Goal: Information Seeking & Learning: Find specific fact

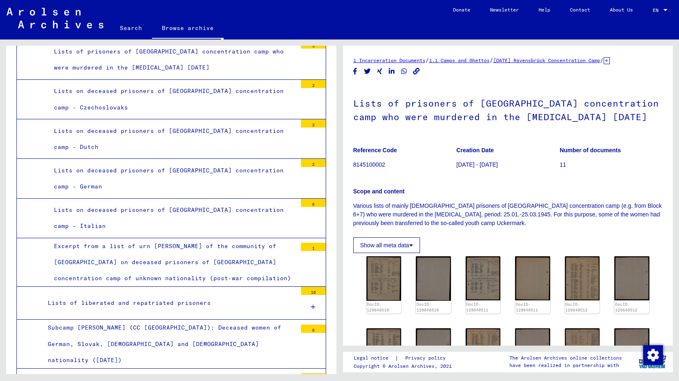
scroll to position [2478, 0]
click at [100, 201] on div "Lists on deceased prisoners of [GEOGRAPHIC_DATA] concentration camp - Italian" at bounding box center [172, 217] width 249 height 32
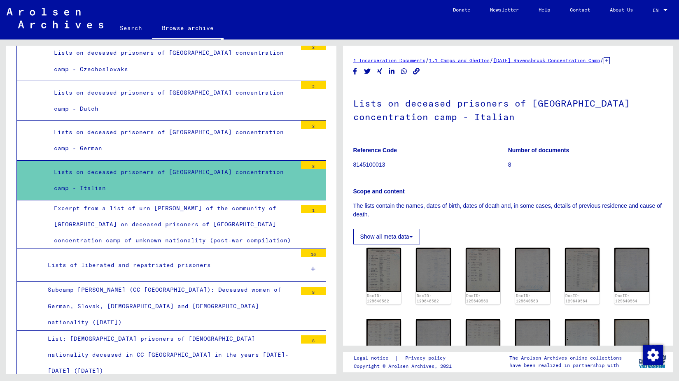
scroll to position [2516, 0]
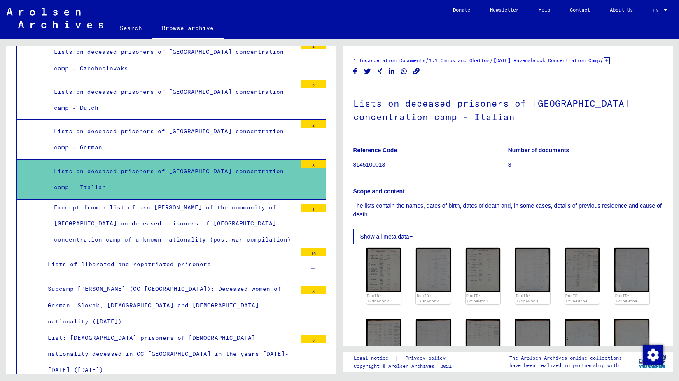
click at [124, 281] on div "Subcamp [PERSON_NAME] (CC [GEOGRAPHIC_DATA]): Deceased women of German, Slovak,…" at bounding box center [169, 305] width 255 height 49
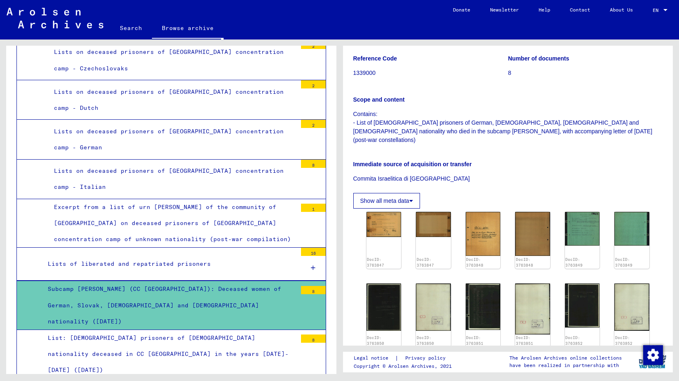
scroll to position [119, 0]
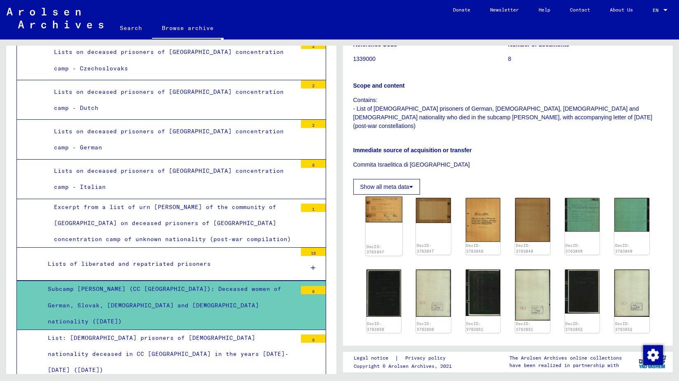
click at [386, 202] on img at bounding box center [383, 210] width 37 height 26
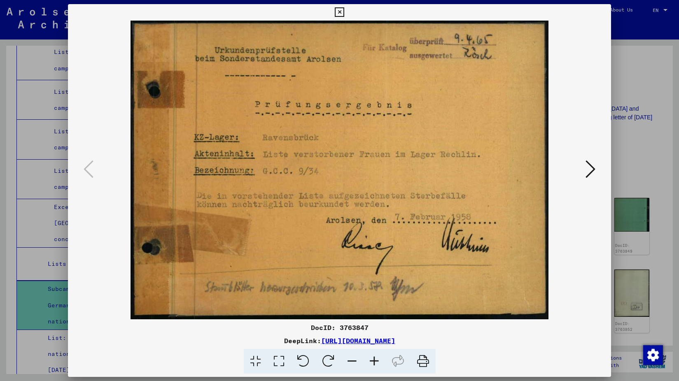
click at [589, 168] on icon at bounding box center [591, 169] width 10 height 20
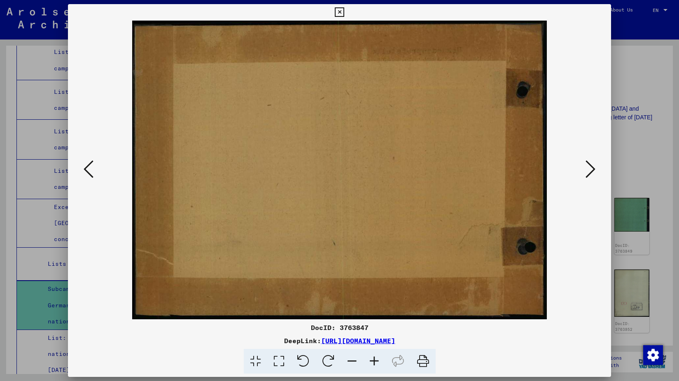
click at [589, 168] on icon at bounding box center [591, 169] width 10 height 20
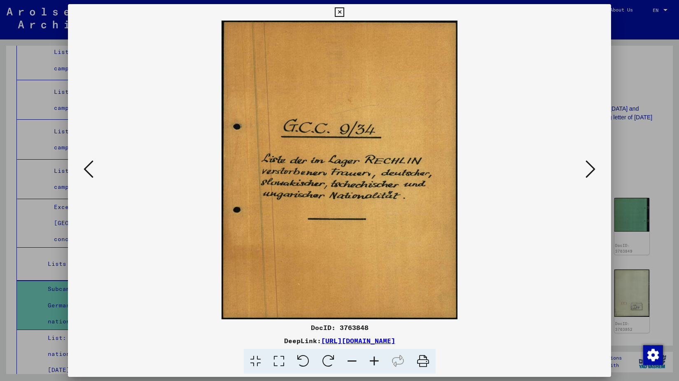
click at [589, 168] on icon at bounding box center [591, 169] width 10 height 20
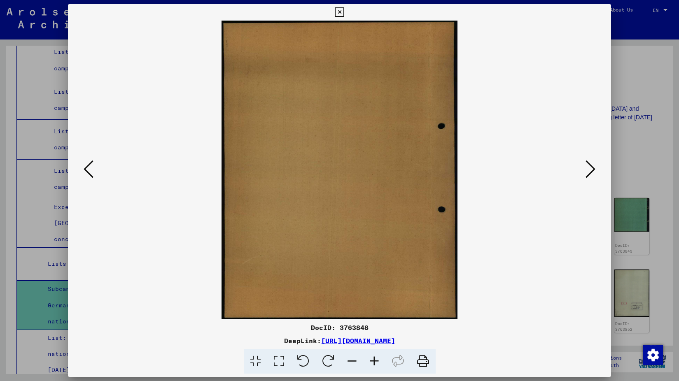
click at [589, 168] on icon at bounding box center [591, 169] width 10 height 20
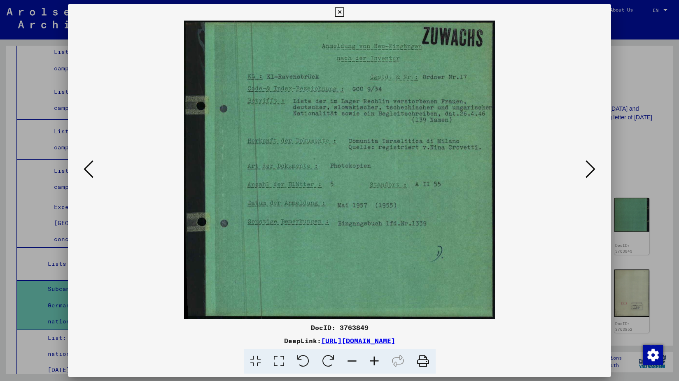
click at [589, 168] on icon at bounding box center [591, 169] width 10 height 20
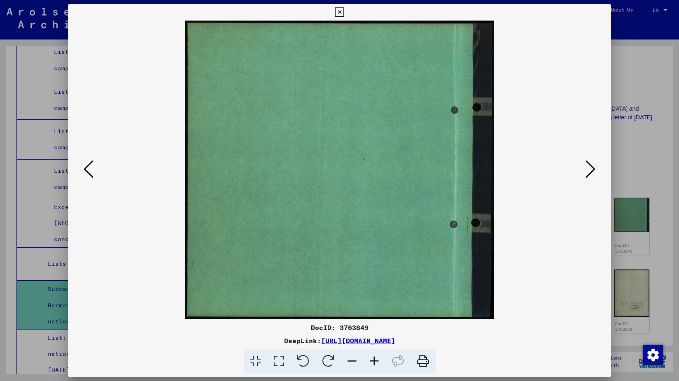
click at [589, 168] on icon at bounding box center [591, 169] width 10 height 20
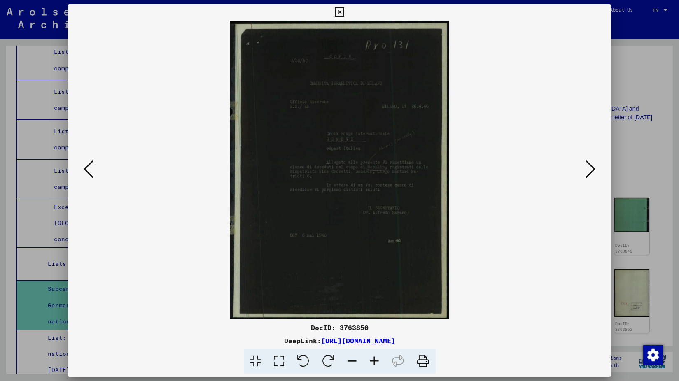
click at [589, 168] on icon at bounding box center [591, 169] width 10 height 20
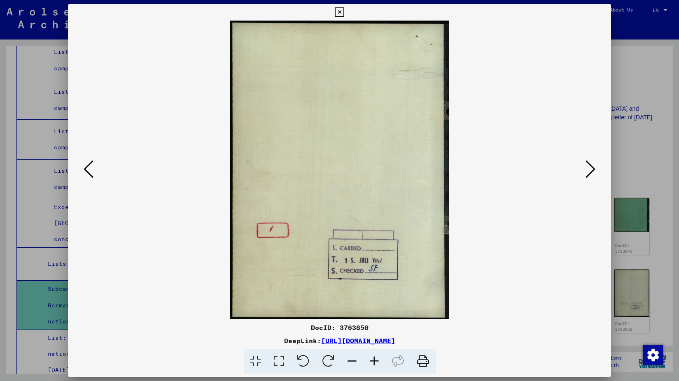
click at [589, 168] on icon at bounding box center [591, 169] width 10 height 20
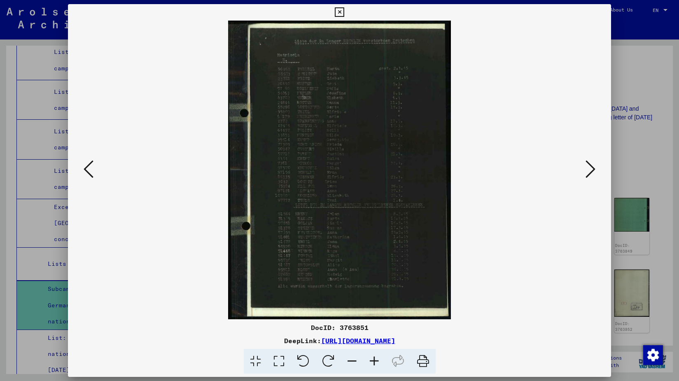
click at [593, 171] on icon at bounding box center [591, 169] width 10 height 20
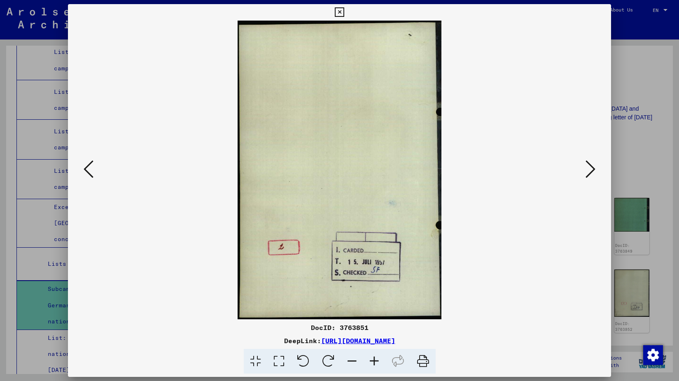
click at [593, 171] on icon at bounding box center [591, 169] width 10 height 20
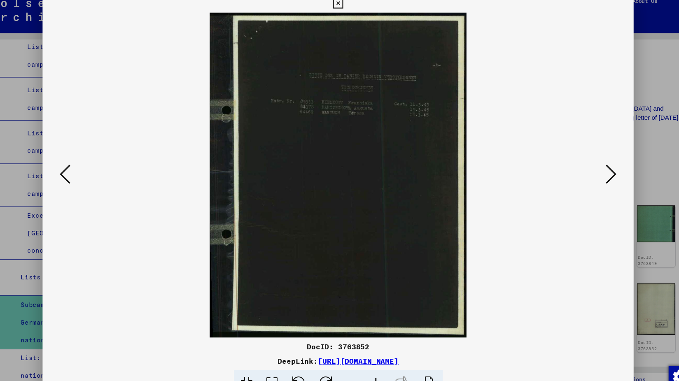
click at [365, 115] on img at bounding box center [339, 170] width 487 height 299
click at [590, 166] on icon at bounding box center [591, 169] width 10 height 20
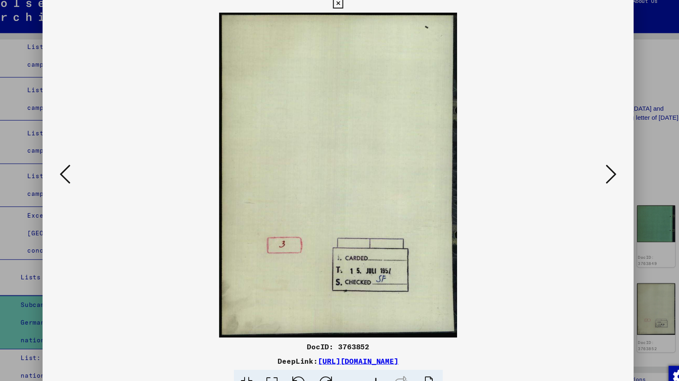
click at [589, 171] on icon at bounding box center [591, 169] width 10 height 20
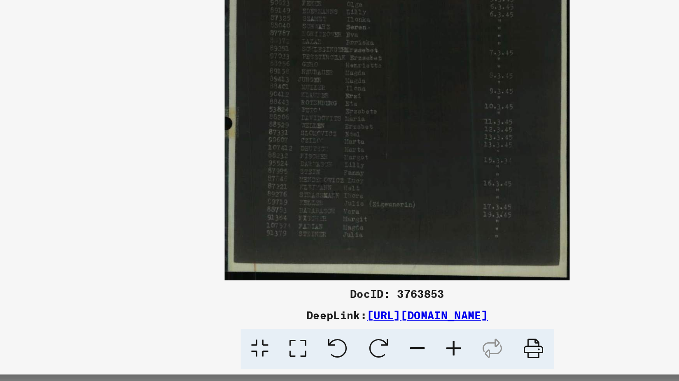
scroll to position [0, 0]
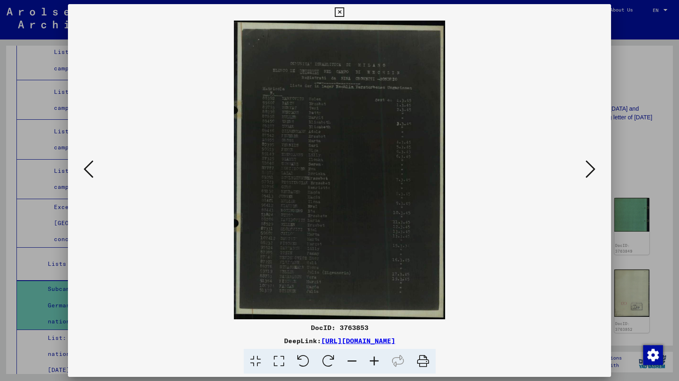
click at [587, 170] on icon at bounding box center [591, 169] width 10 height 20
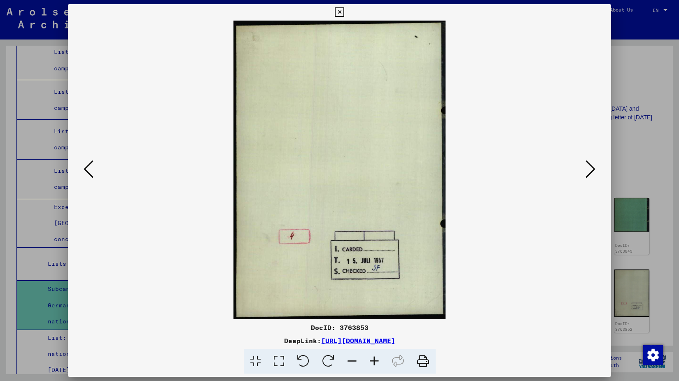
click at [589, 172] on icon at bounding box center [591, 169] width 10 height 20
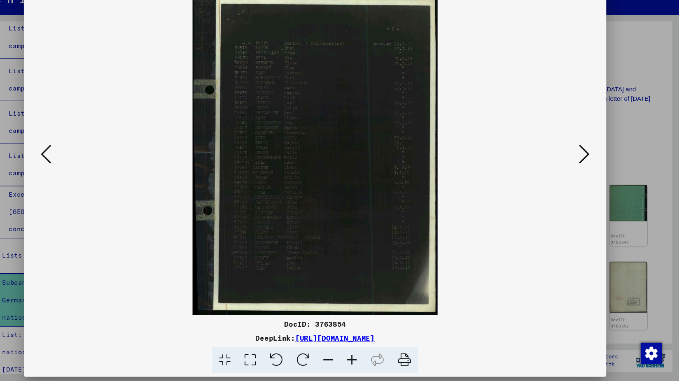
click at [589, 170] on icon at bounding box center [591, 169] width 10 height 20
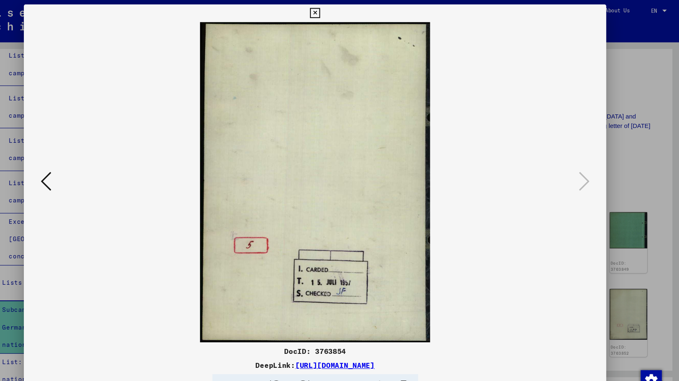
click at [338, 13] on icon at bounding box center [339, 12] width 9 height 10
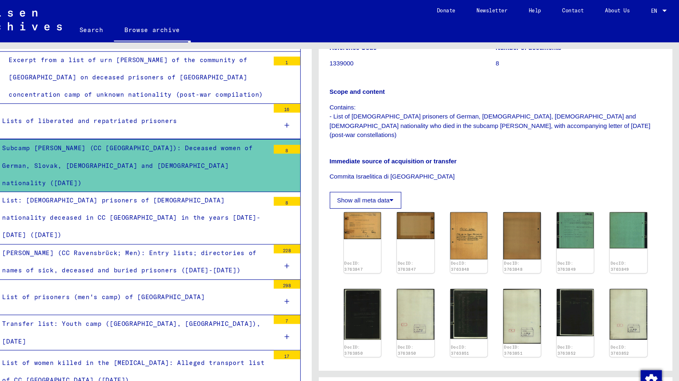
scroll to position [2668, 0]
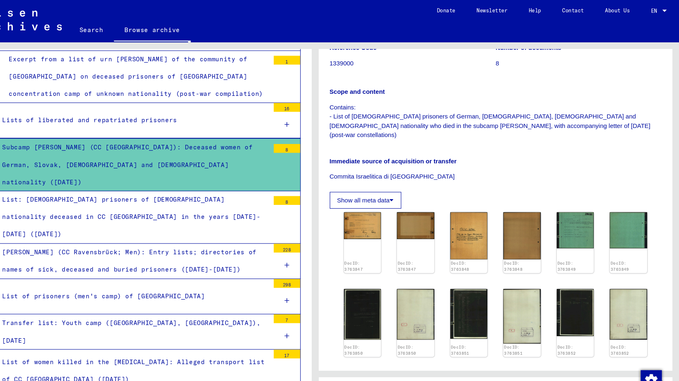
click at [112, 330] on div "List of women killed in the [MEDICAL_DATA]: Alleged transport list of CC [GEOGR…" at bounding box center [169, 346] width 255 height 32
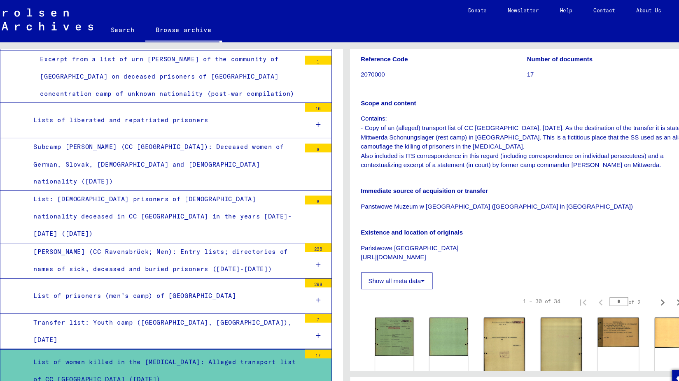
scroll to position [171, 0]
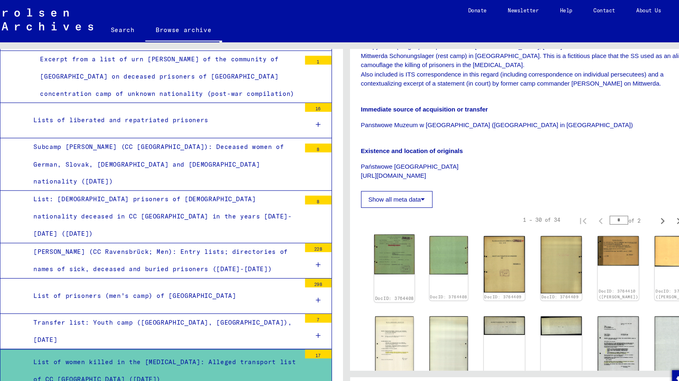
click at [386, 241] on img at bounding box center [384, 237] width 38 height 37
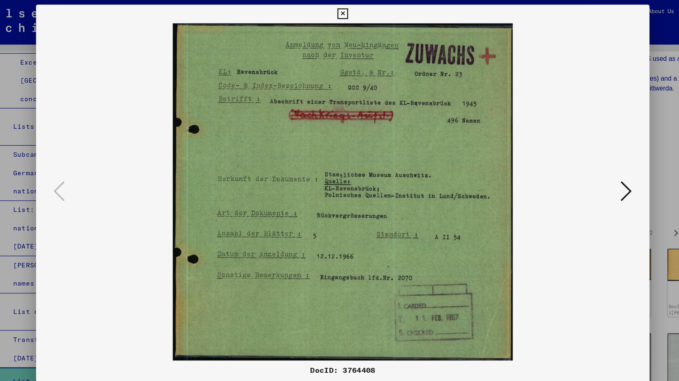
click at [588, 172] on icon at bounding box center [591, 169] width 10 height 20
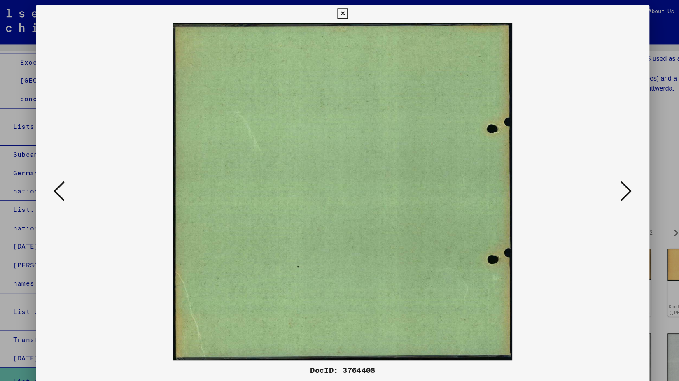
click at [588, 172] on icon at bounding box center [591, 169] width 10 height 20
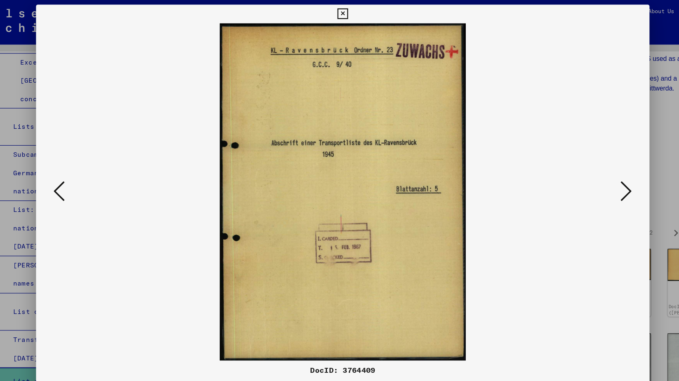
click at [588, 172] on icon at bounding box center [591, 169] width 10 height 20
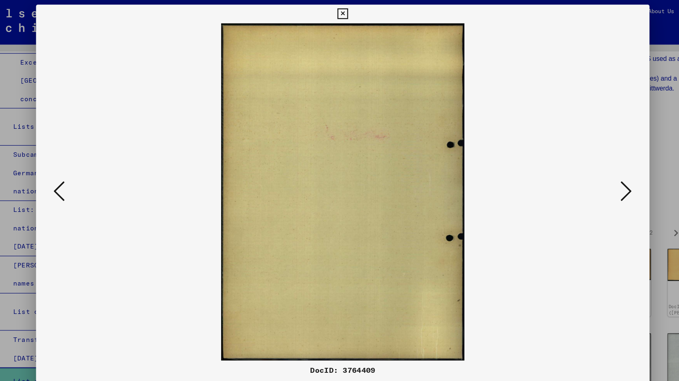
click at [588, 172] on icon at bounding box center [591, 169] width 10 height 20
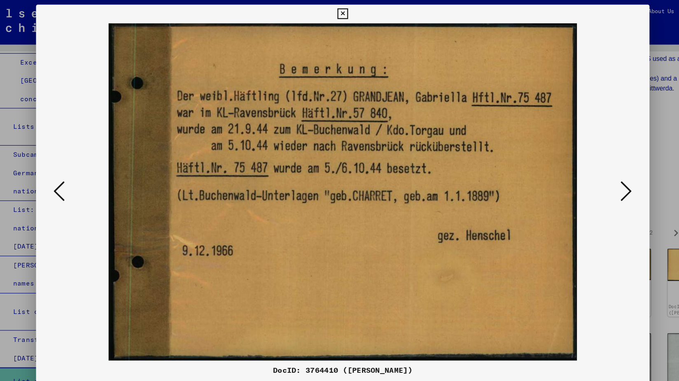
click at [588, 172] on icon at bounding box center [591, 169] width 10 height 20
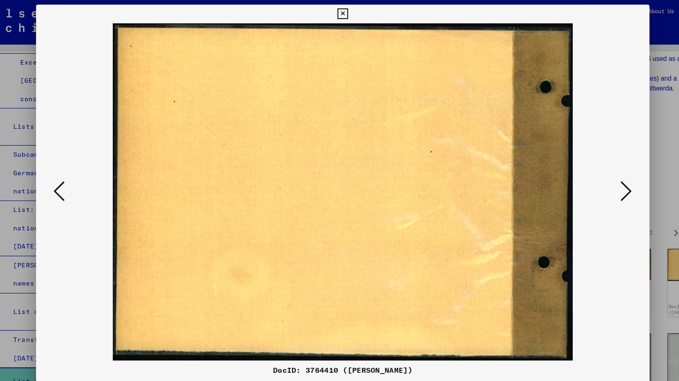
click at [93, 164] on icon at bounding box center [89, 169] width 10 height 20
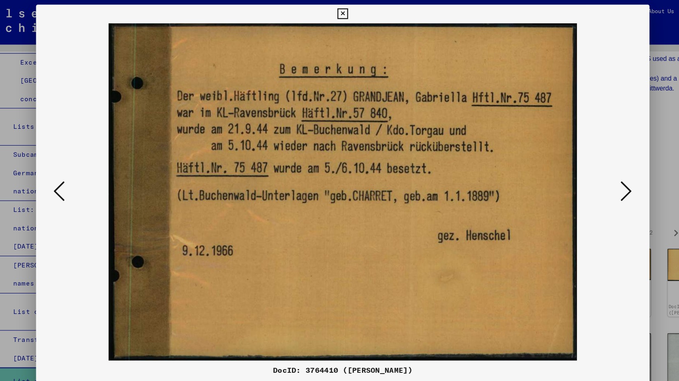
click at [590, 168] on icon at bounding box center [591, 169] width 10 height 20
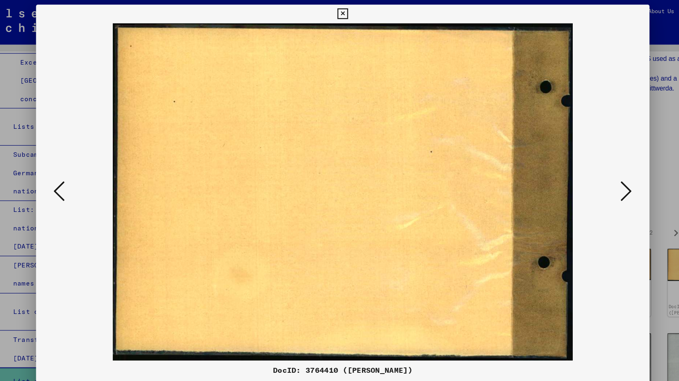
click at [590, 168] on icon at bounding box center [591, 169] width 10 height 20
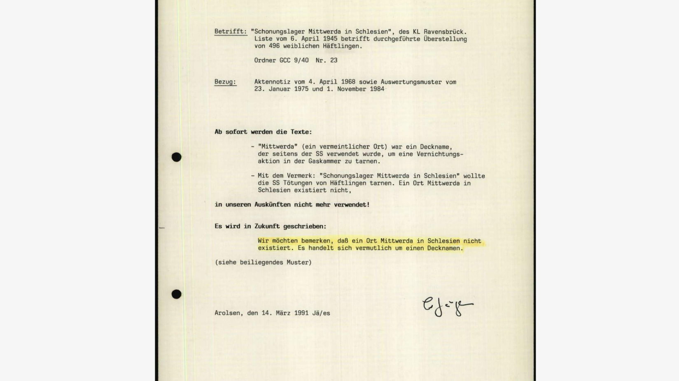
click at [453, 167] on img at bounding box center [339, 170] width 487 height 299
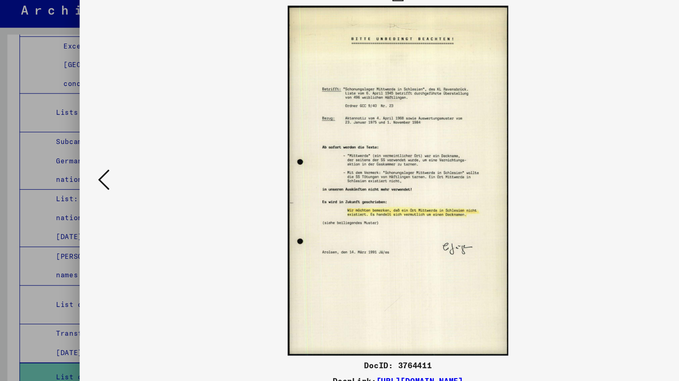
click at [503, 167] on img at bounding box center [339, 170] width 487 height 299
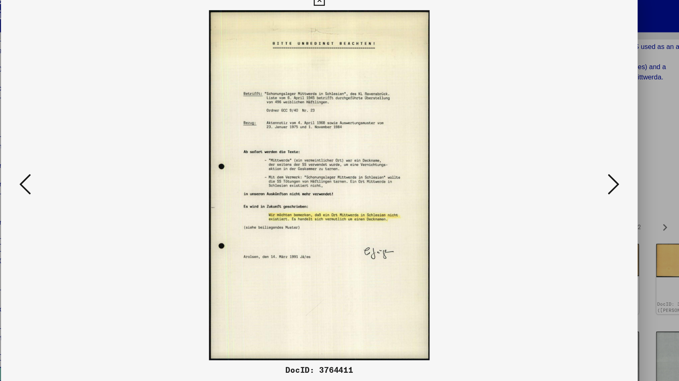
scroll to position [0, 0]
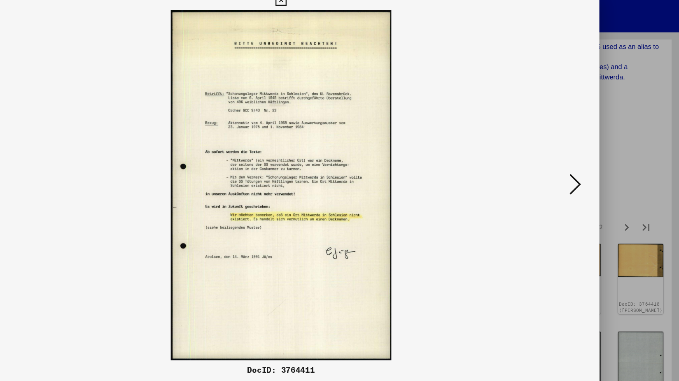
click at [589, 168] on icon at bounding box center [591, 169] width 10 height 20
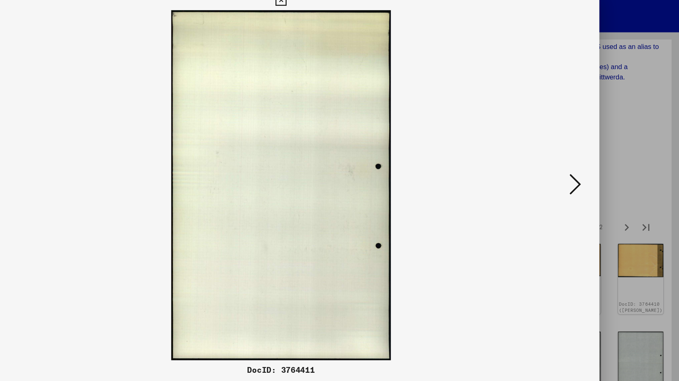
click at [589, 168] on icon at bounding box center [591, 169] width 10 height 20
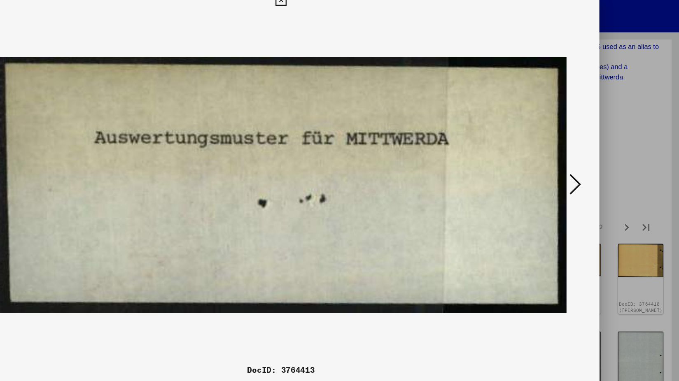
click at [589, 168] on icon at bounding box center [591, 169] width 10 height 20
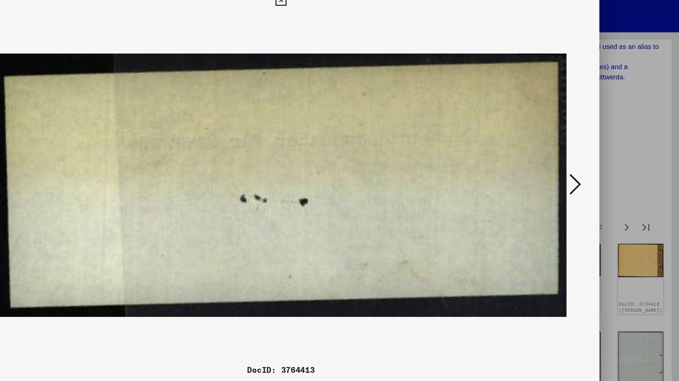
click at [589, 168] on icon at bounding box center [591, 169] width 10 height 20
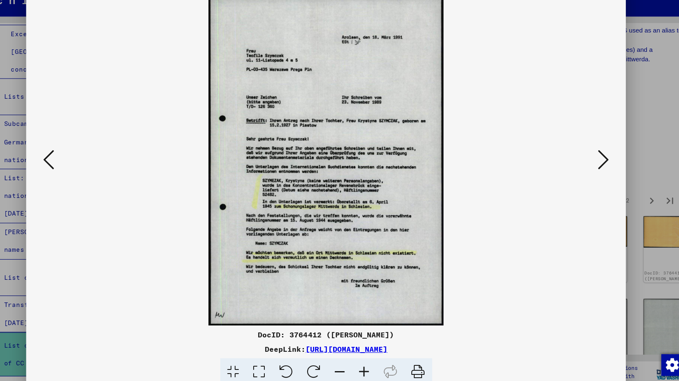
click at [591, 169] on icon at bounding box center [591, 169] width 10 height 20
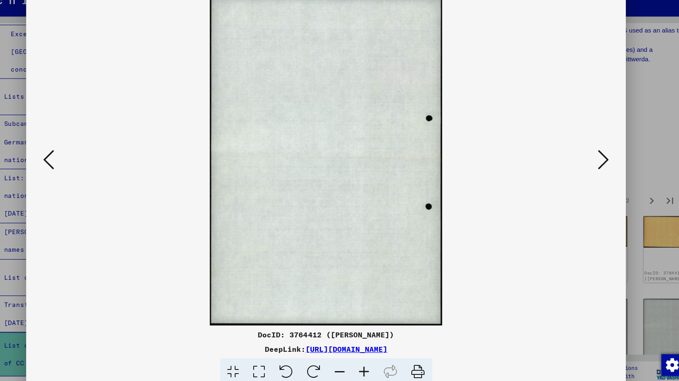
click at [591, 169] on icon at bounding box center [591, 169] width 10 height 20
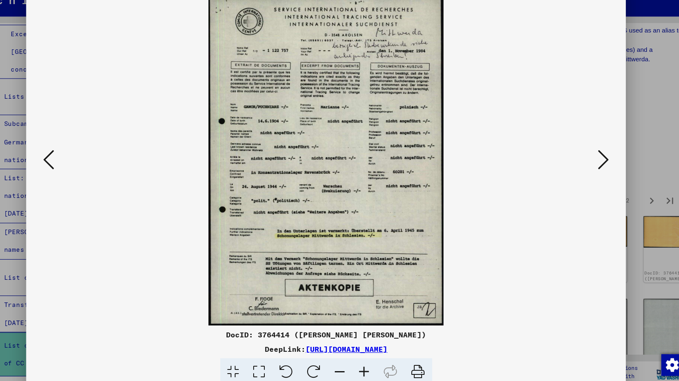
click at [591, 169] on icon at bounding box center [591, 169] width 10 height 20
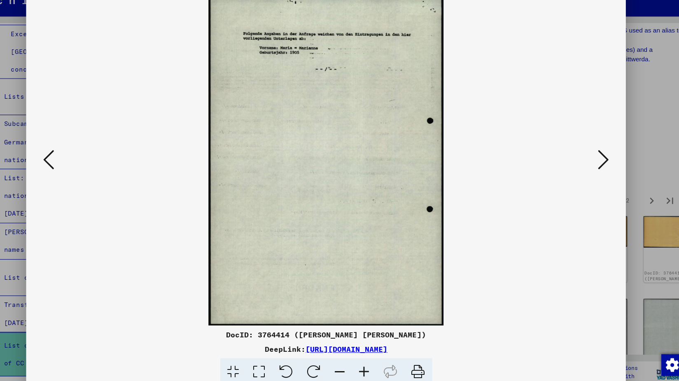
click at [85, 168] on icon at bounding box center [89, 169] width 10 height 20
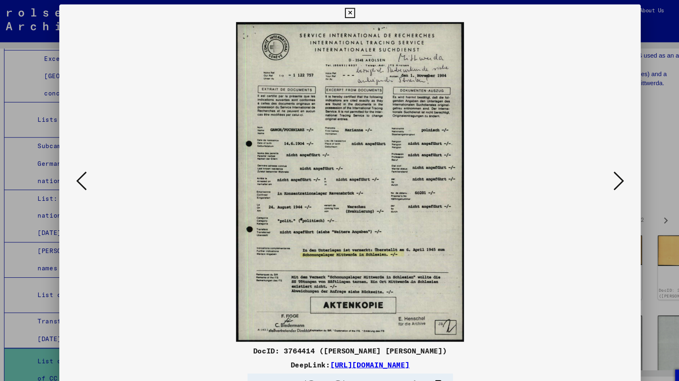
click at [591, 169] on icon at bounding box center [591, 169] width 10 height 20
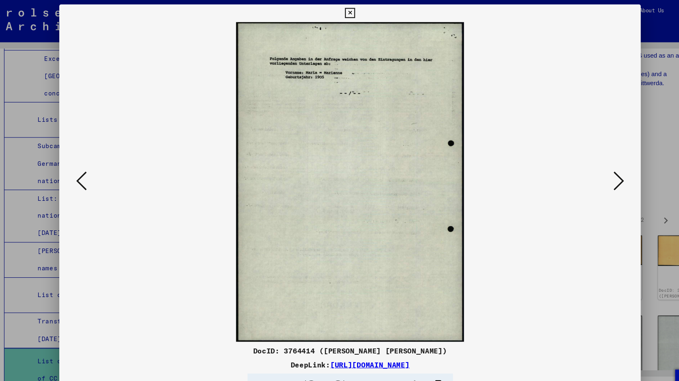
click at [591, 169] on icon at bounding box center [591, 169] width 10 height 20
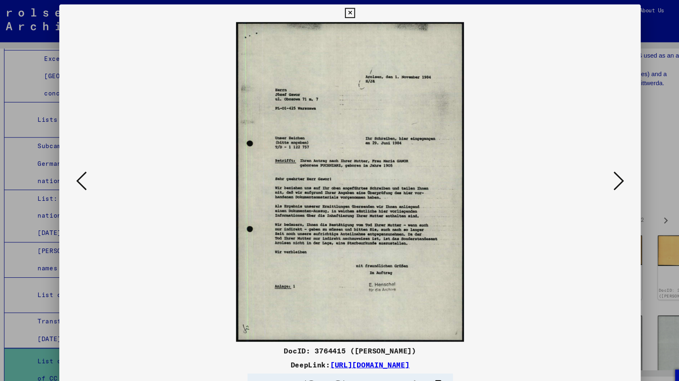
click at [590, 168] on icon at bounding box center [591, 169] width 10 height 20
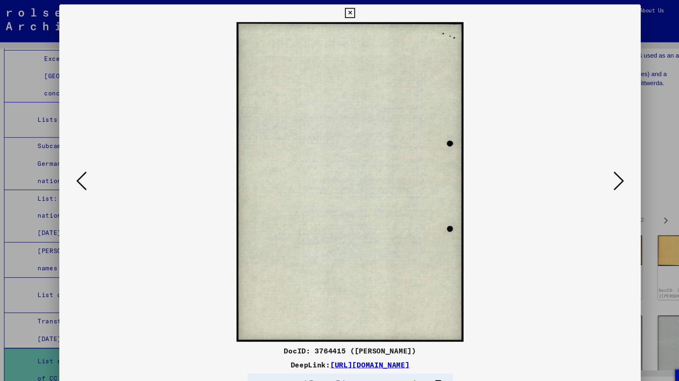
click at [590, 168] on icon at bounding box center [591, 169] width 10 height 20
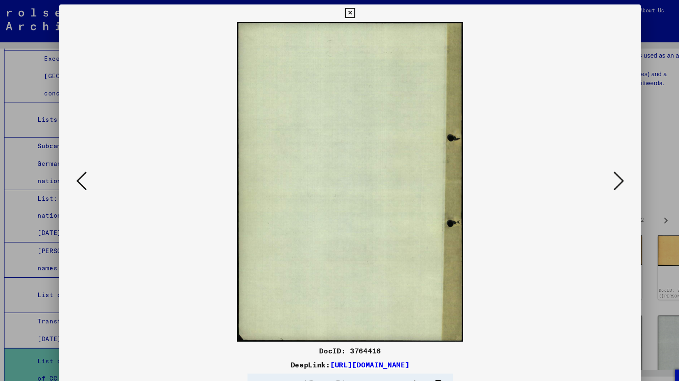
click at [590, 168] on icon at bounding box center [591, 169] width 10 height 20
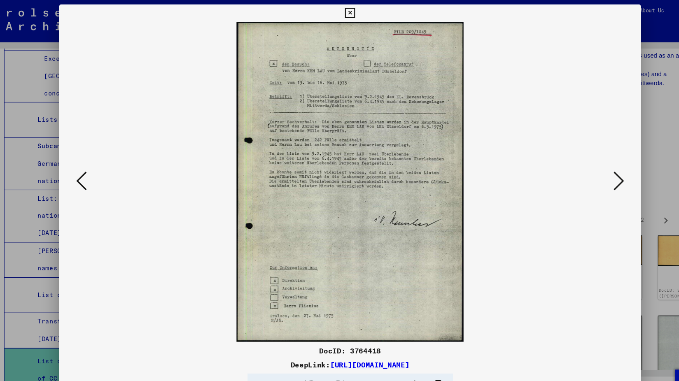
click at [590, 168] on icon at bounding box center [591, 169] width 10 height 20
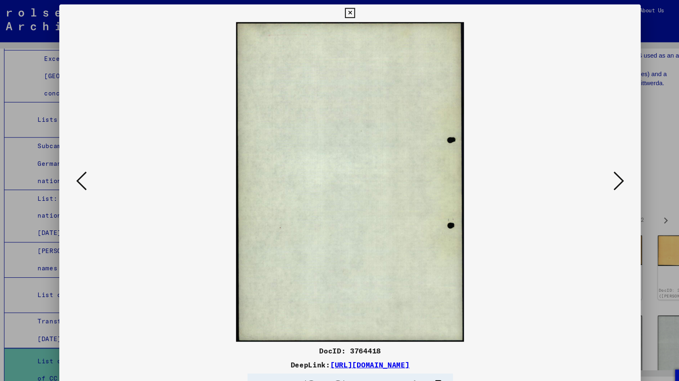
click at [590, 168] on icon at bounding box center [591, 169] width 10 height 20
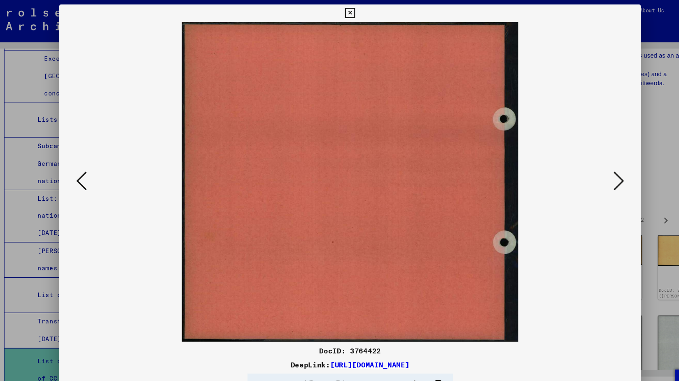
click at [590, 168] on icon at bounding box center [591, 169] width 10 height 20
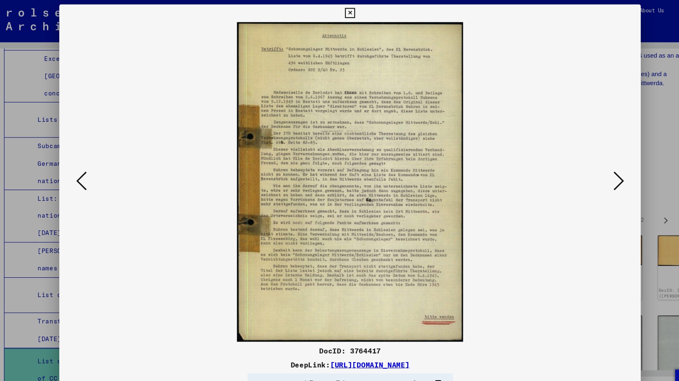
click at [590, 168] on icon at bounding box center [591, 169] width 10 height 20
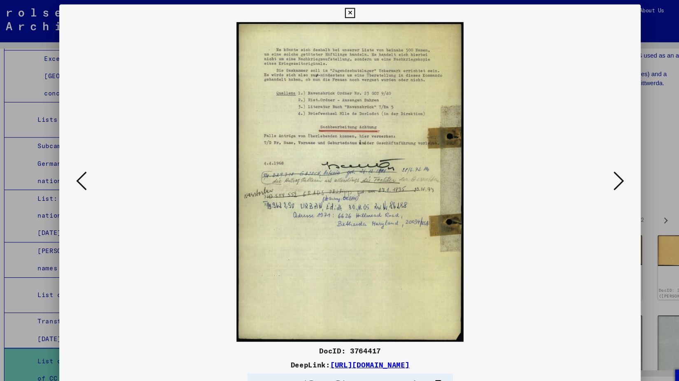
click at [590, 168] on icon at bounding box center [591, 169] width 10 height 20
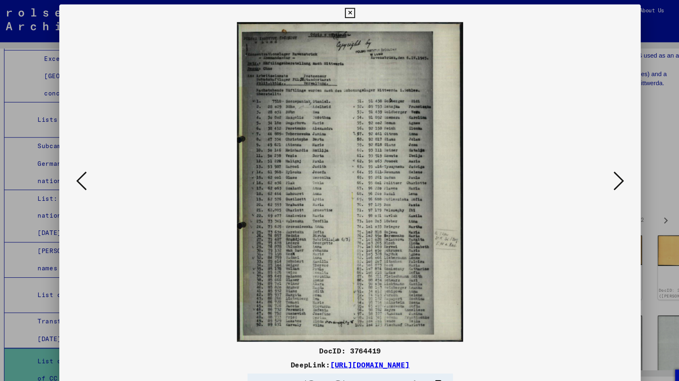
click at [590, 168] on icon at bounding box center [591, 169] width 10 height 20
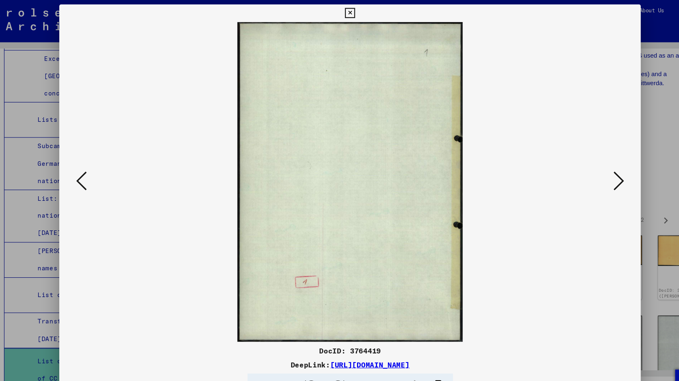
click at [93, 167] on button at bounding box center [88, 169] width 15 height 23
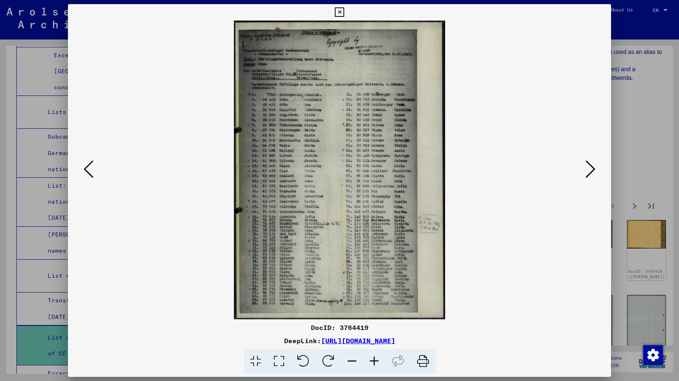
click at [588, 172] on icon at bounding box center [591, 169] width 10 height 20
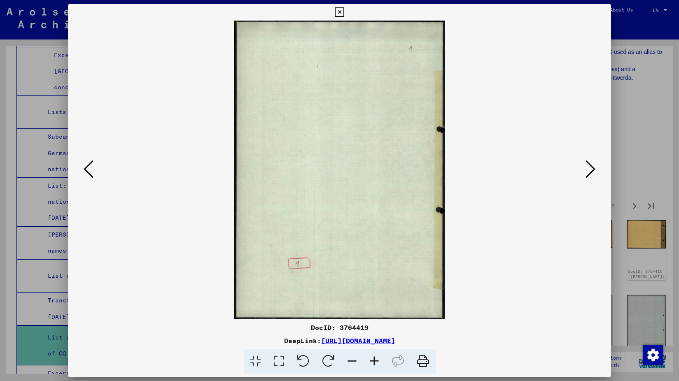
click at [588, 172] on icon at bounding box center [591, 169] width 10 height 20
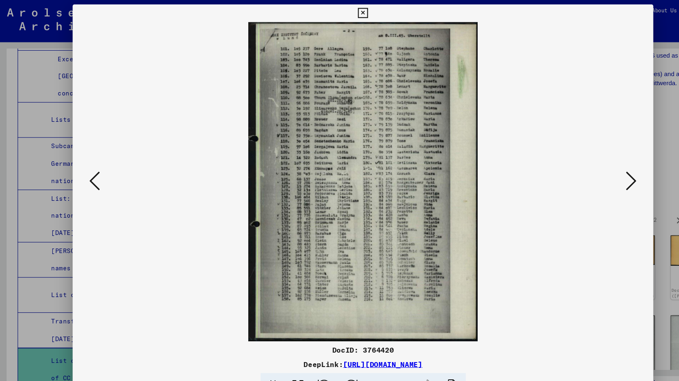
click at [590, 171] on icon at bounding box center [591, 169] width 10 height 20
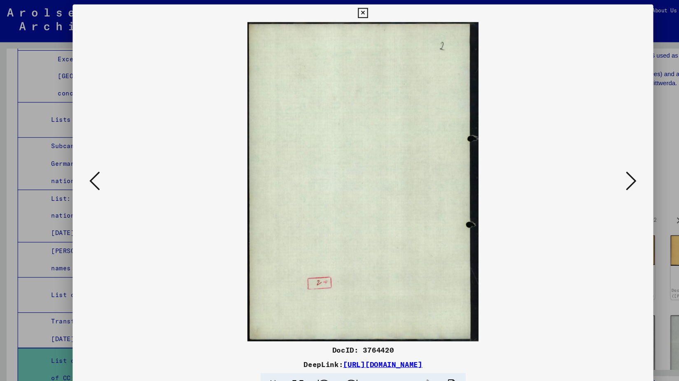
click at [590, 171] on icon at bounding box center [591, 169] width 10 height 20
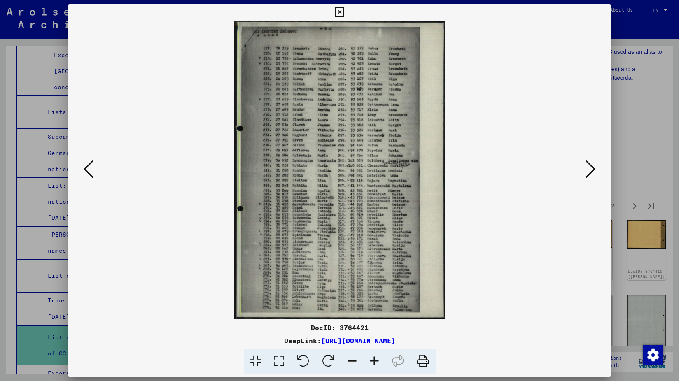
click at [597, 170] on button at bounding box center [590, 169] width 15 height 23
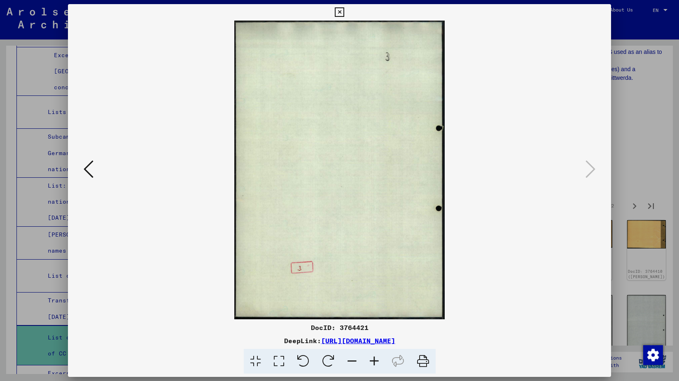
click at [340, 11] on icon at bounding box center [339, 12] width 9 height 10
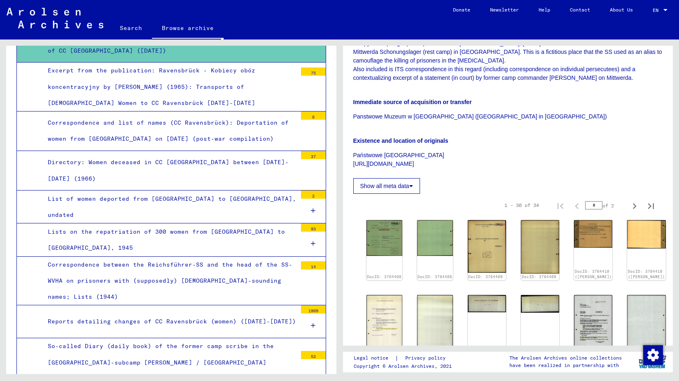
scroll to position [2973, 0]
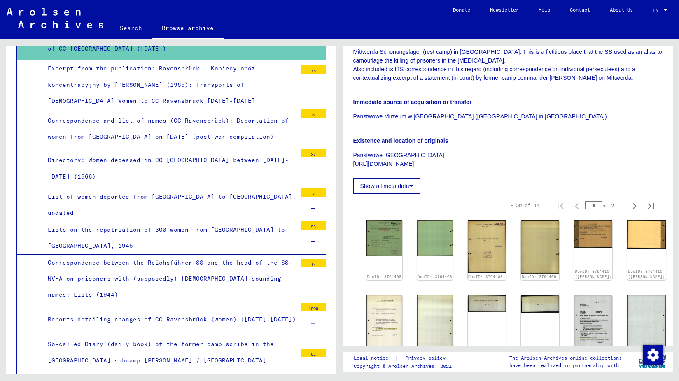
click at [157, 312] on div "Reports detailing changes of CC Ravensbrück (women) ([DATE]-[DATE])" at bounding box center [169, 320] width 255 height 16
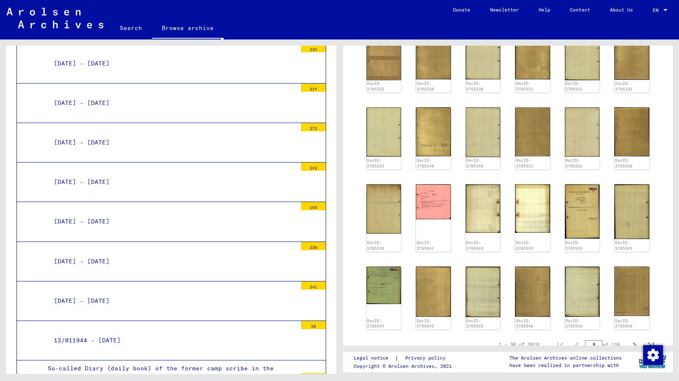
scroll to position [3314, 0]
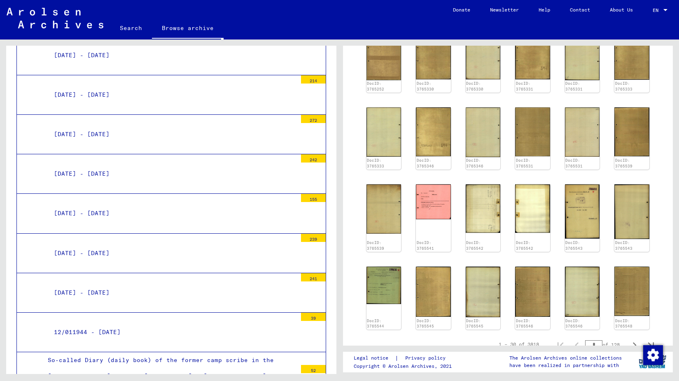
click at [133, 325] on div "12/011944 - [DATE]" at bounding box center [172, 333] width 249 height 16
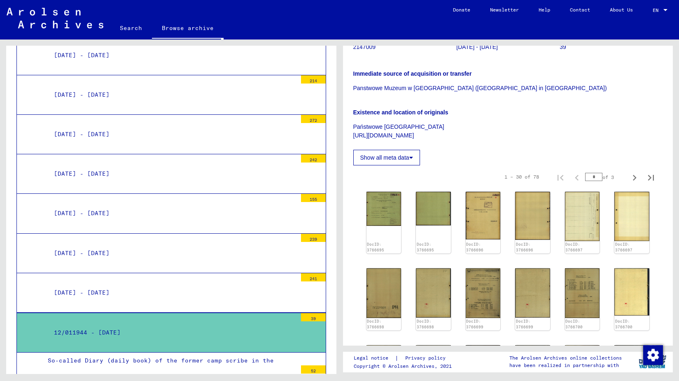
scroll to position [121, 0]
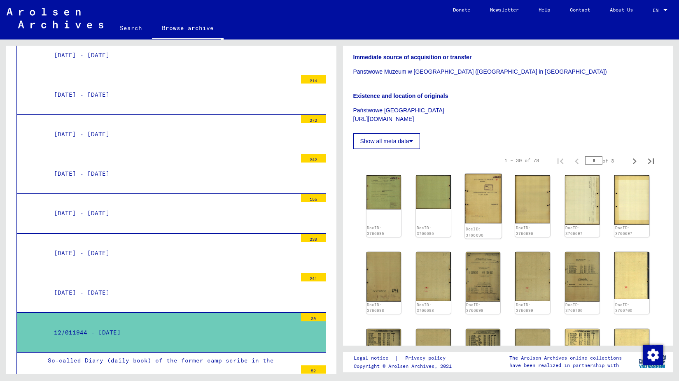
click at [478, 194] on img at bounding box center [483, 199] width 37 height 50
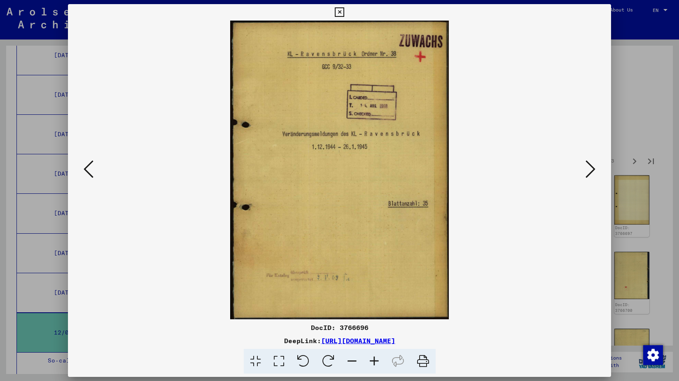
click at [590, 167] on icon at bounding box center [591, 169] width 10 height 20
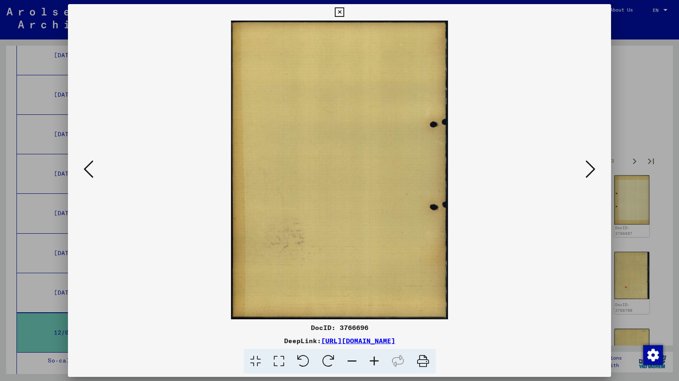
click at [590, 167] on icon at bounding box center [591, 169] width 10 height 20
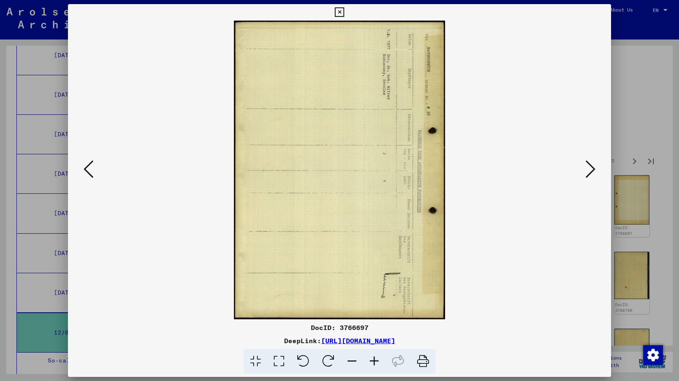
click at [590, 167] on icon at bounding box center [591, 169] width 10 height 20
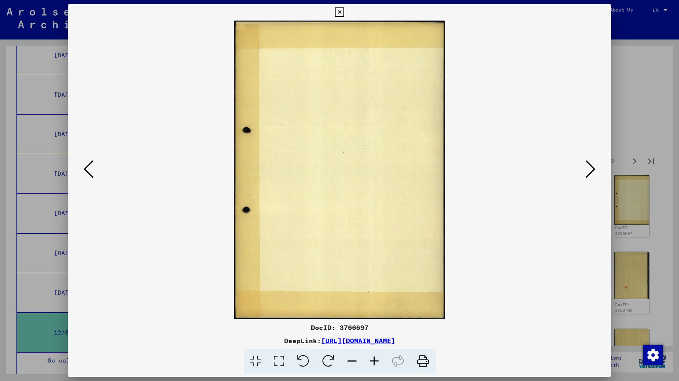
click at [590, 167] on icon at bounding box center [591, 169] width 10 height 20
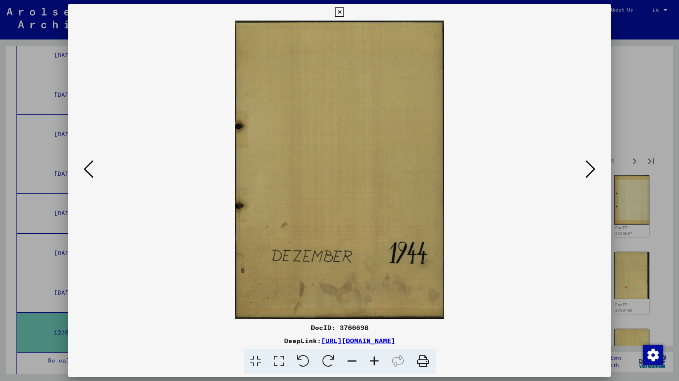
click at [590, 167] on icon at bounding box center [591, 169] width 10 height 20
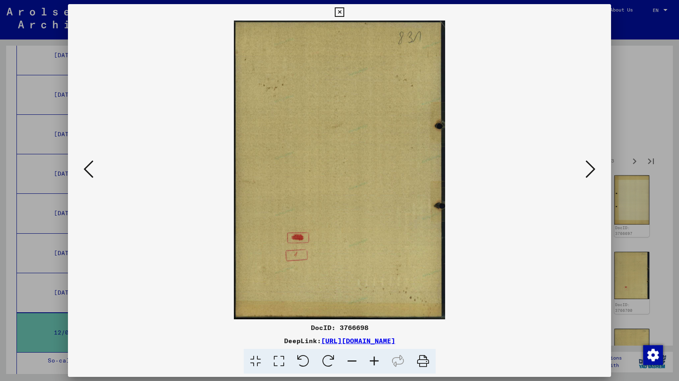
click at [590, 167] on icon at bounding box center [591, 169] width 10 height 20
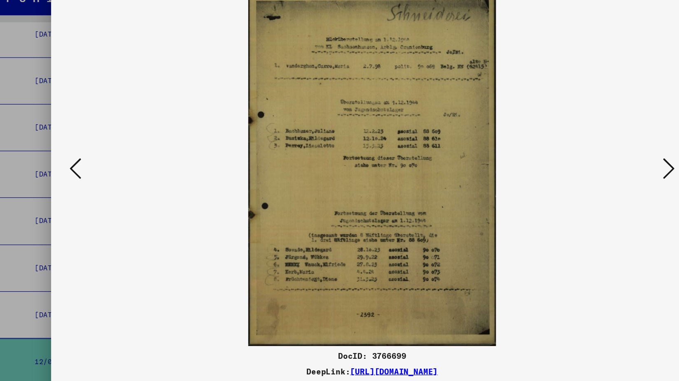
click at [589, 168] on icon at bounding box center [591, 169] width 10 height 20
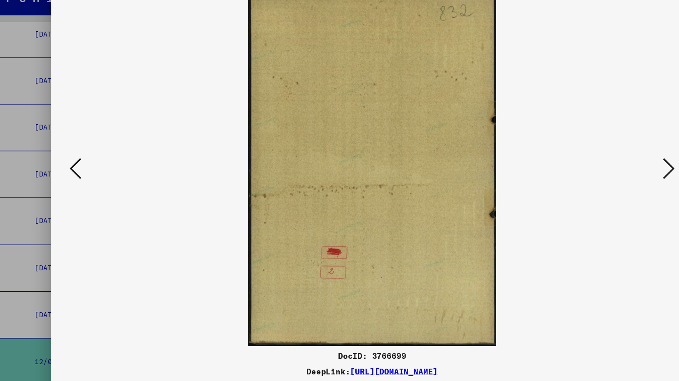
click at [591, 168] on icon at bounding box center [591, 169] width 10 height 20
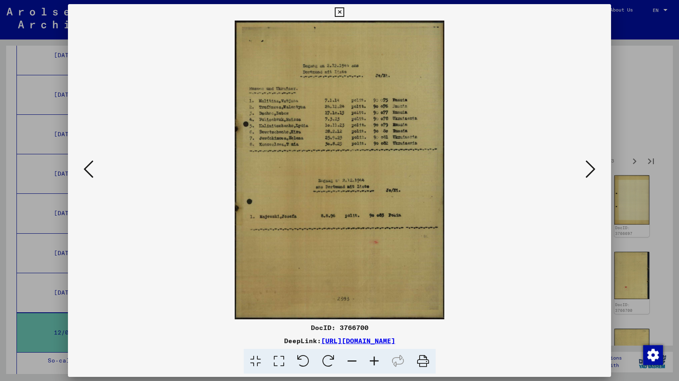
click at [586, 173] on icon at bounding box center [591, 169] width 10 height 20
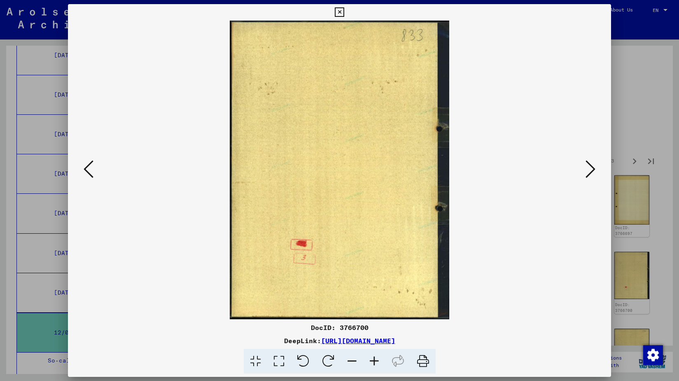
click at [592, 172] on icon at bounding box center [591, 169] width 10 height 20
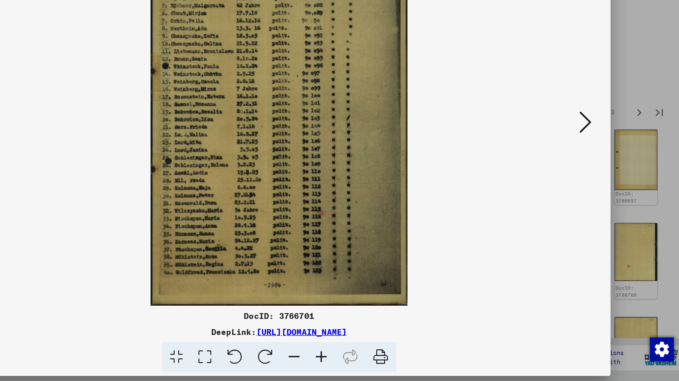
click at [595, 170] on icon at bounding box center [591, 169] width 10 height 20
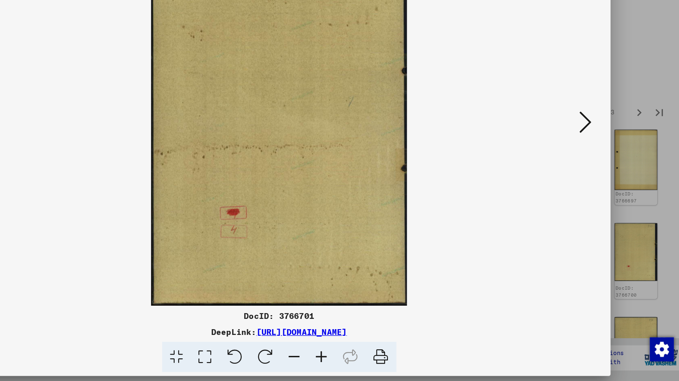
click at [589, 173] on icon at bounding box center [591, 169] width 10 height 20
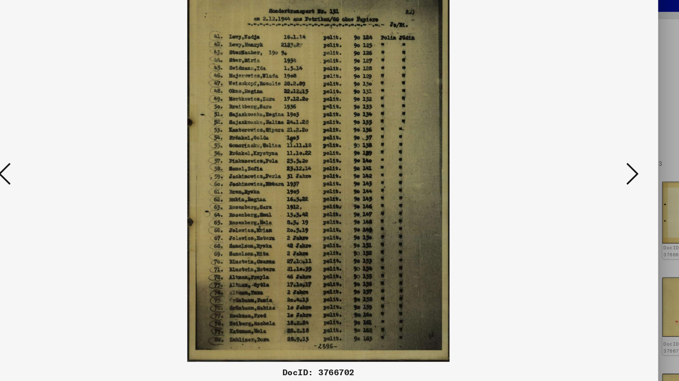
click at [589, 168] on icon at bounding box center [591, 169] width 10 height 20
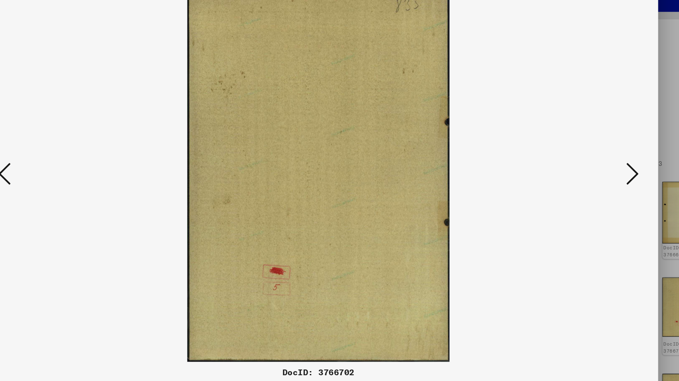
click at [589, 168] on icon at bounding box center [591, 169] width 10 height 20
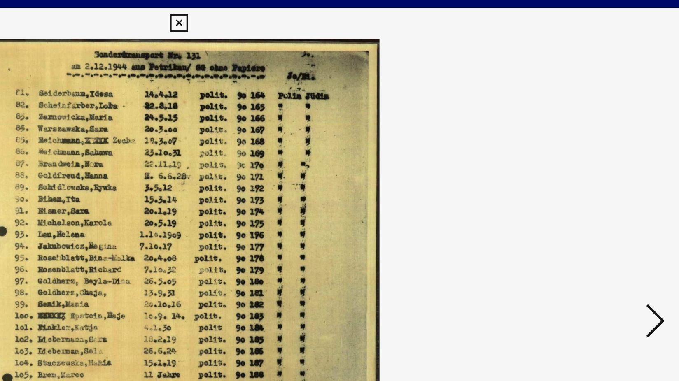
click at [591, 166] on icon at bounding box center [591, 169] width 10 height 20
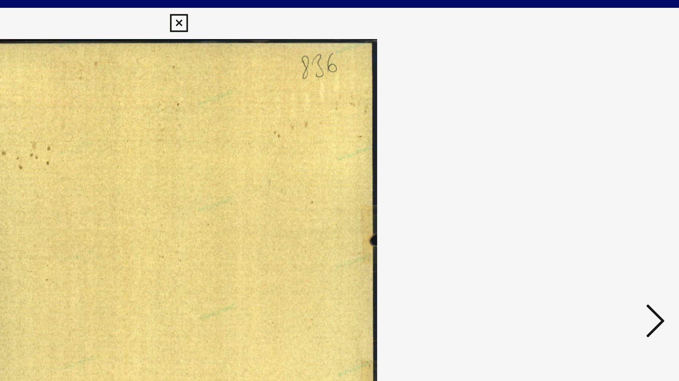
click at [589, 168] on icon at bounding box center [591, 169] width 10 height 20
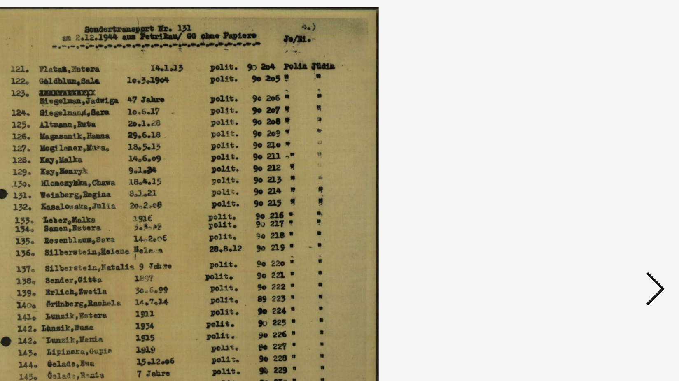
click at [594, 168] on icon at bounding box center [591, 169] width 10 height 20
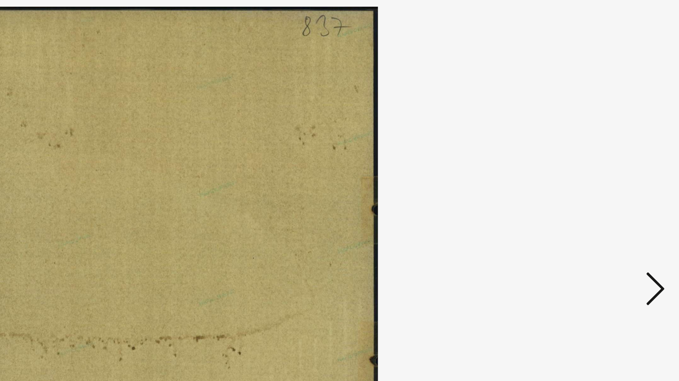
click at [593, 168] on icon at bounding box center [591, 169] width 10 height 20
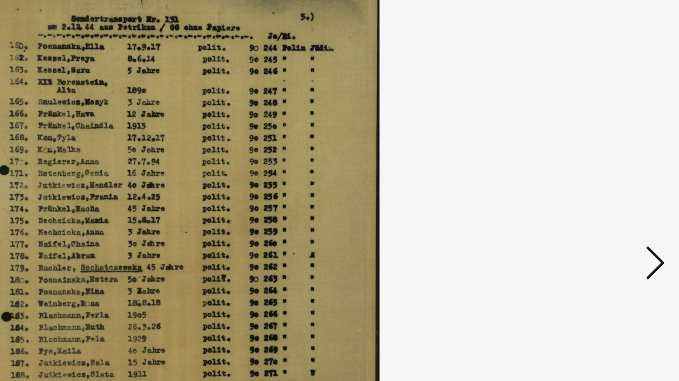
click at [593, 168] on icon at bounding box center [591, 169] width 10 height 20
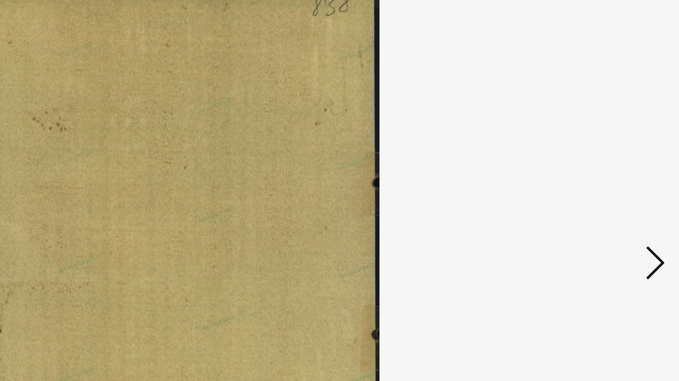
click at [593, 168] on icon at bounding box center [591, 169] width 10 height 20
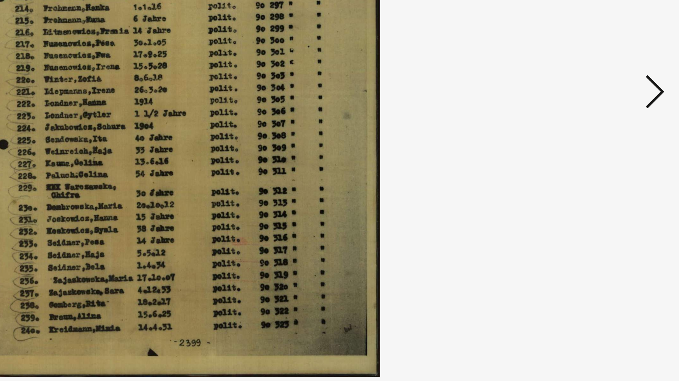
click at [591, 171] on icon at bounding box center [591, 169] width 10 height 20
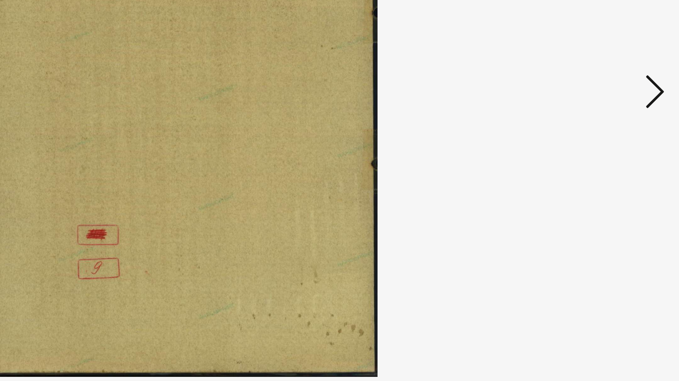
click at [591, 171] on icon at bounding box center [591, 169] width 10 height 20
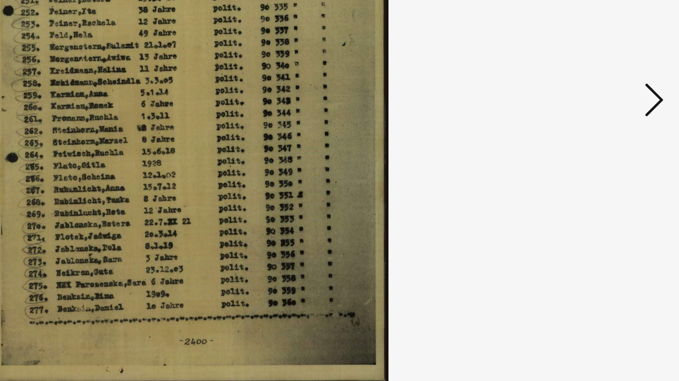
click at [587, 167] on icon at bounding box center [591, 169] width 10 height 20
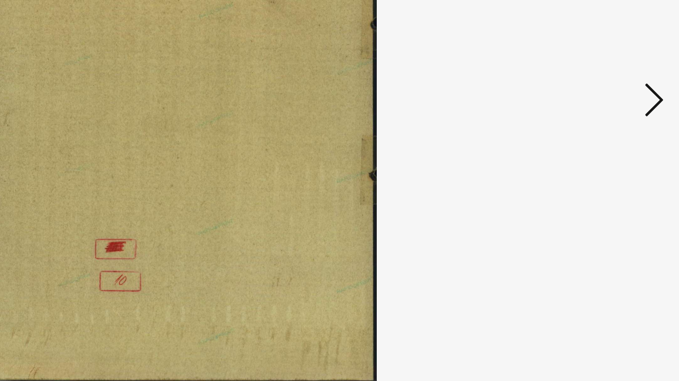
click at [591, 170] on icon at bounding box center [591, 169] width 10 height 20
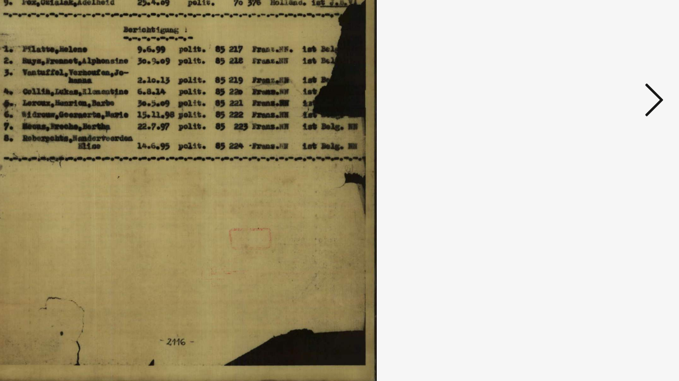
click at [591, 170] on icon at bounding box center [591, 169] width 10 height 20
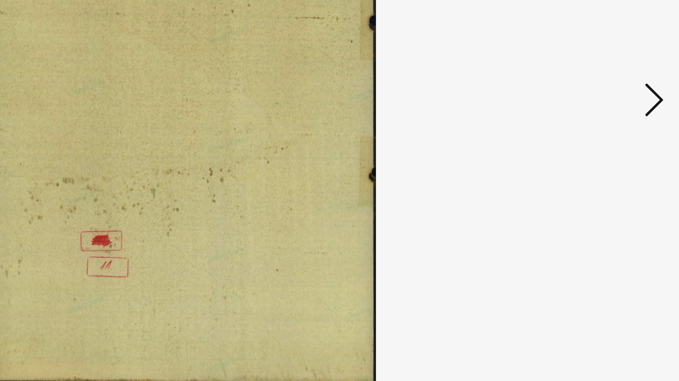
click at [591, 170] on icon at bounding box center [591, 169] width 10 height 20
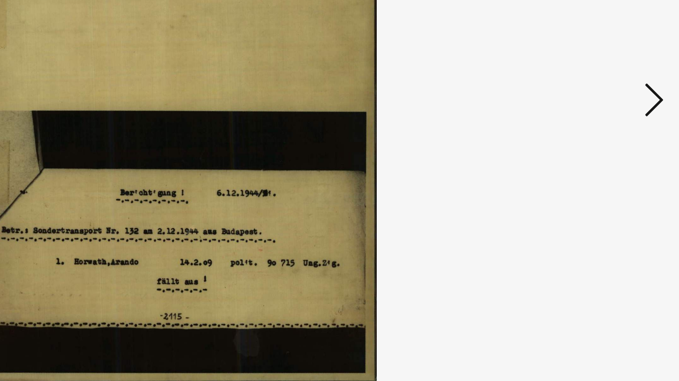
click at [591, 170] on icon at bounding box center [591, 169] width 10 height 20
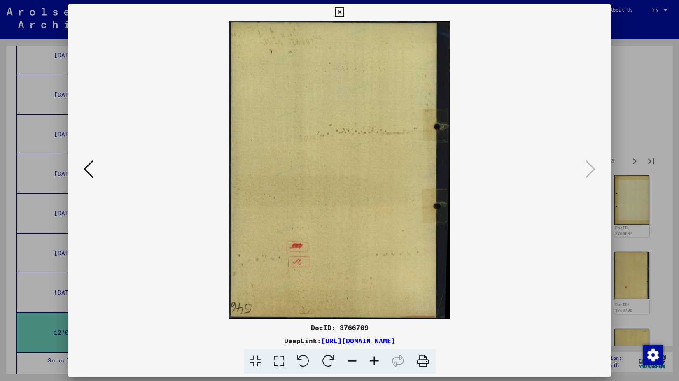
click at [340, 9] on icon at bounding box center [339, 12] width 9 height 10
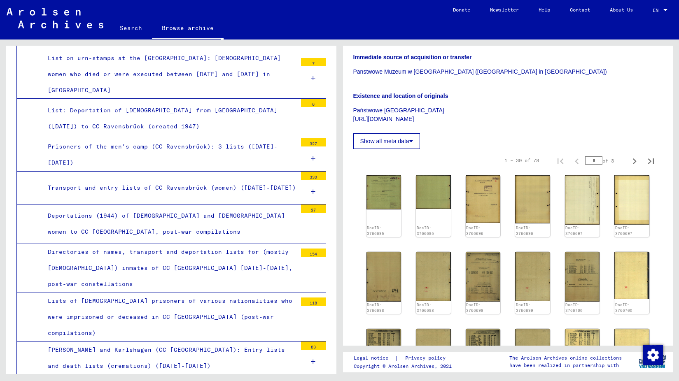
scroll to position [4379, 0]
click at [104, 293] on div "Lists of [DEMOGRAPHIC_DATA] prisoners of various nationalities who were impriso…" at bounding box center [169, 317] width 255 height 49
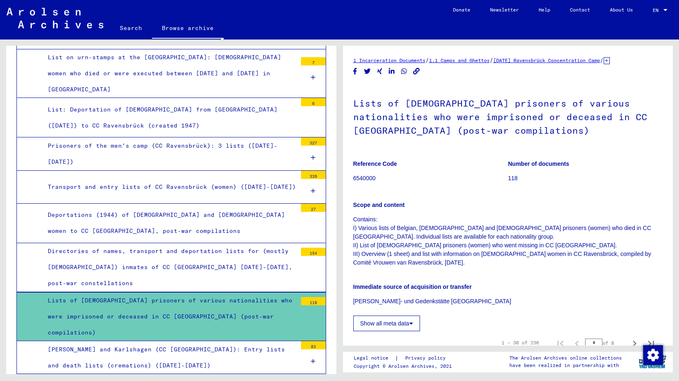
click at [446, 171] on figure "Reference Code 6540000" at bounding box center [430, 172] width 154 height 37
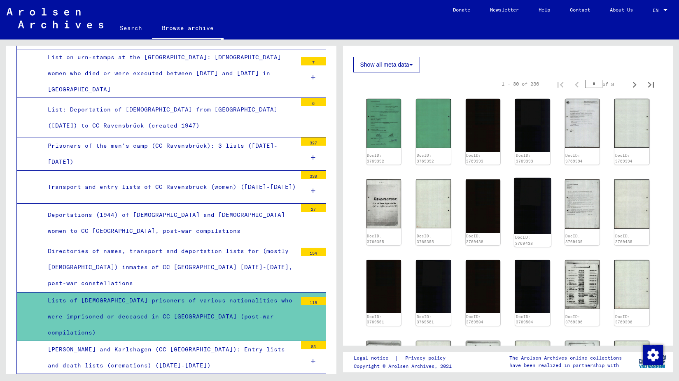
scroll to position [344, 0]
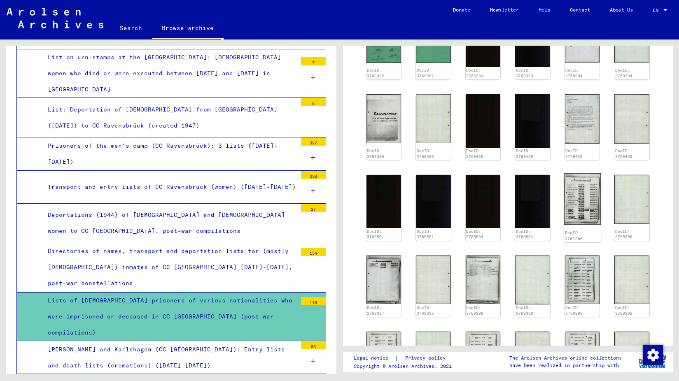
click at [580, 186] on img at bounding box center [582, 198] width 37 height 51
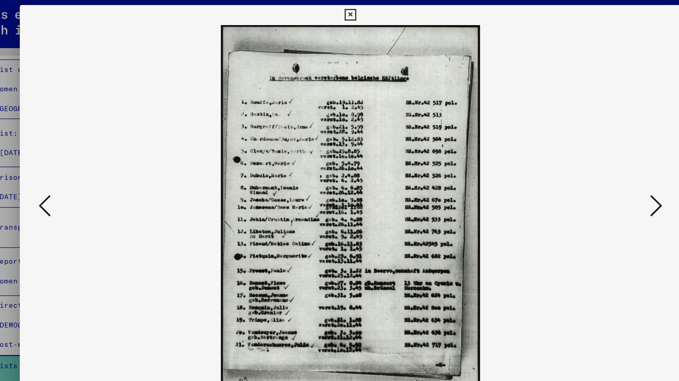
click at [586, 166] on icon at bounding box center [591, 169] width 10 height 20
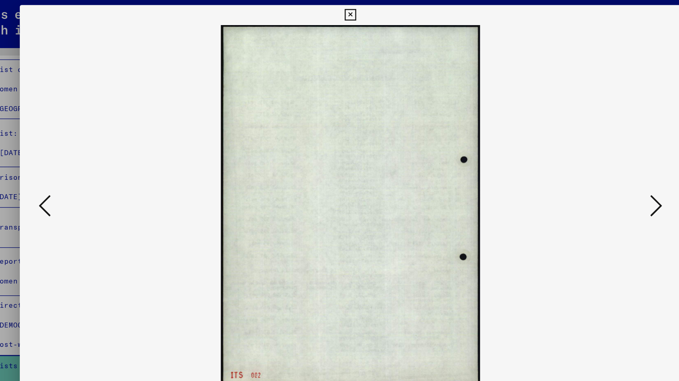
click at [591, 166] on icon at bounding box center [591, 169] width 10 height 20
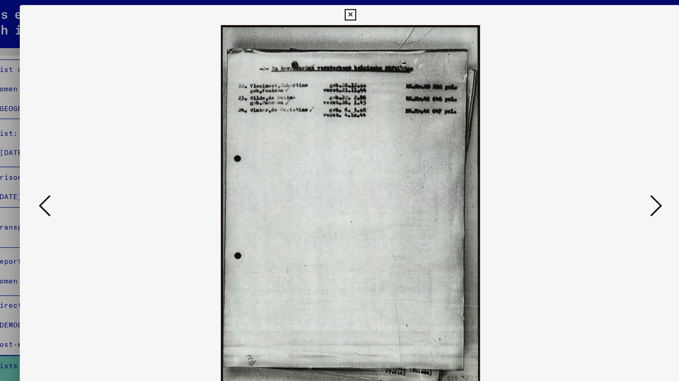
click at [591, 166] on icon at bounding box center [591, 169] width 10 height 20
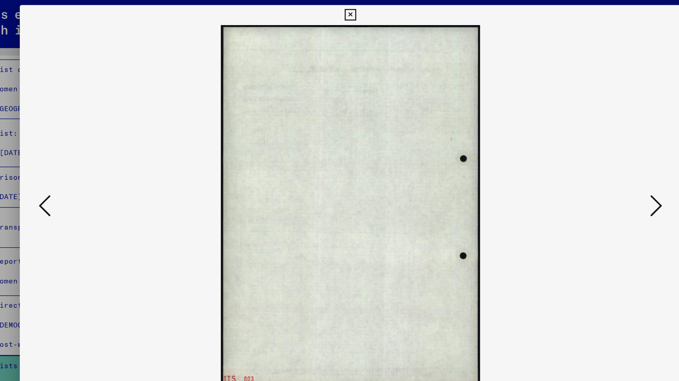
click at [591, 166] on icon at bounding box center [591, 169] width 10 height 20
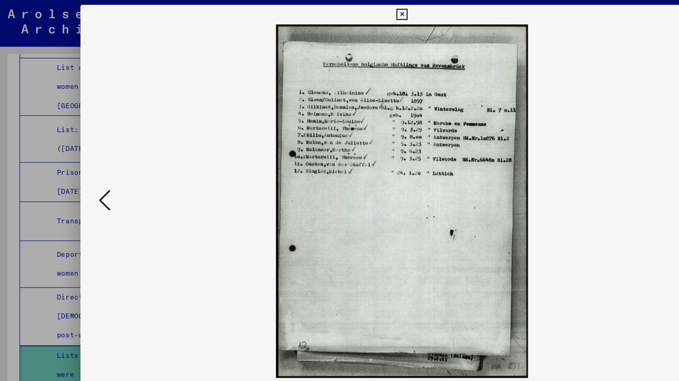
click at [530, 137] on img at bounding box center [339, 170] width 487 height 299
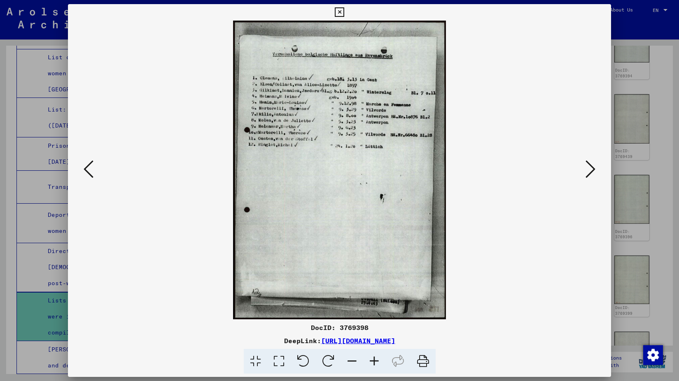
click at [594, 173] on icon at bounding box center [591, 169] width 10 height 20
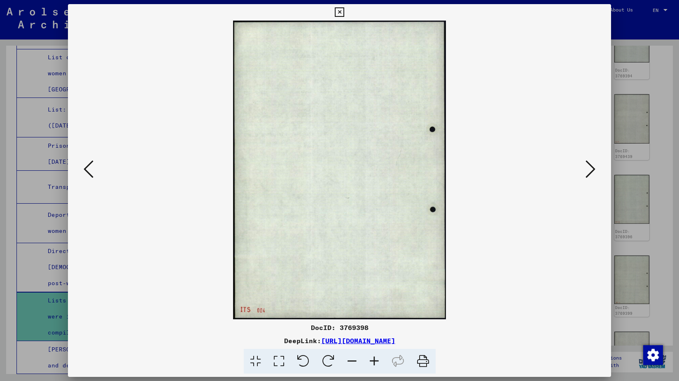
click at [594, 173] on icon at bounding box center [591, 169] width 10 height 20
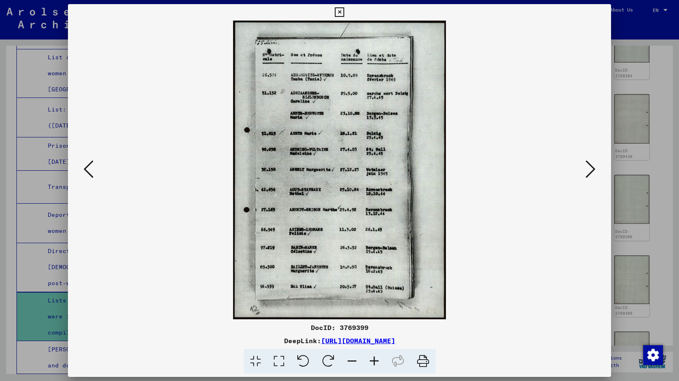
click at [591, 171] on icon at bounding box center [591, 169] width 10 height 20
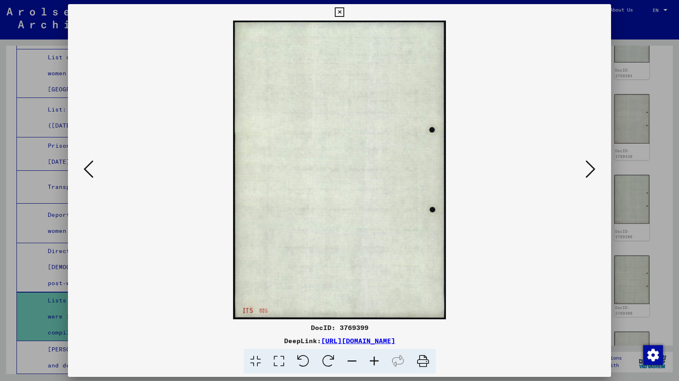
click at [591, 171] on icon at bounding box center [591, 169] width 10 height 20
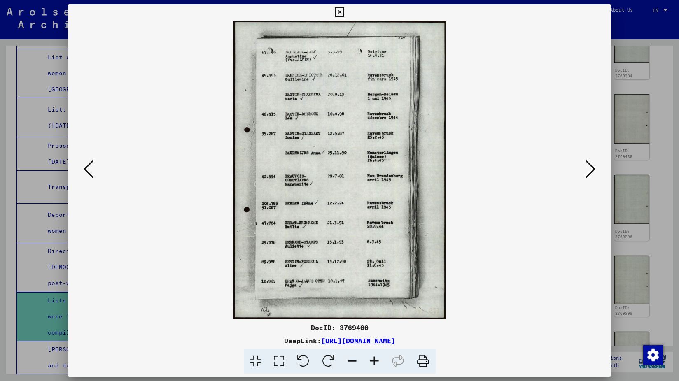
click at [593, 175] on icon at bounding box center [591, 169] width 10 height 20
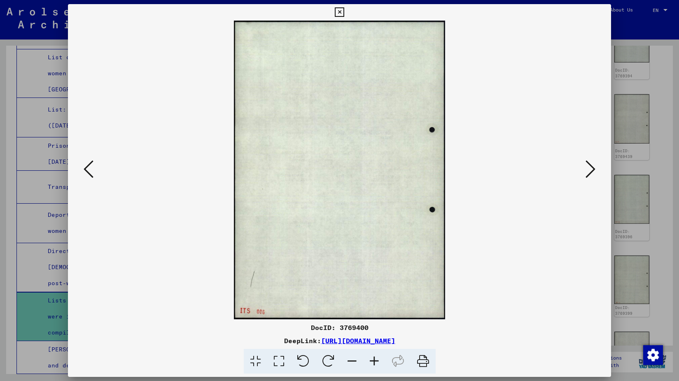
click at [593, 175] on icon at bounding box center [591, 169] width 10 height 20
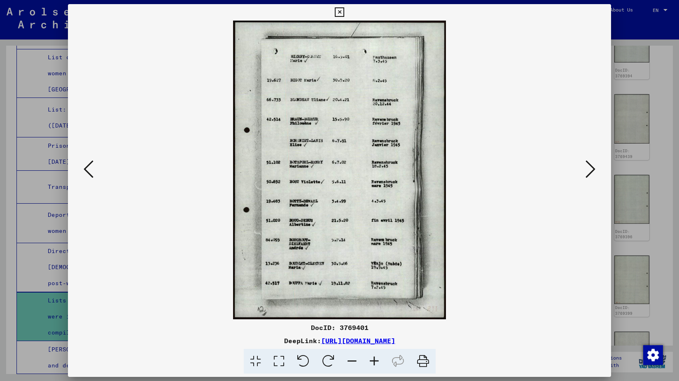
click at [593, 175] on icon at bounding box center [591, 169] width 10 height 20
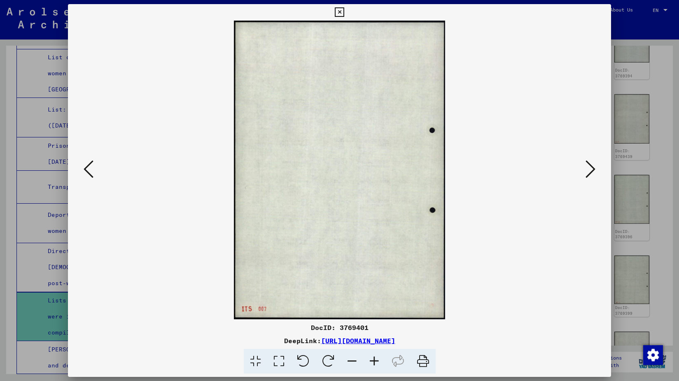
click at [593, 175] on icon at bounding box center [591, 169] width 10 height 20
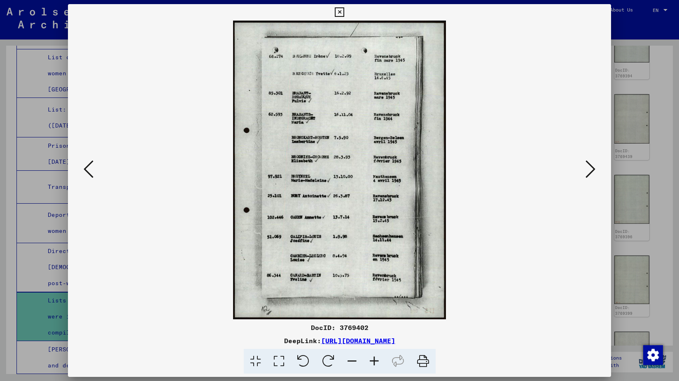
click at [593, 175] on icon at bounding box center [591, 169] width 10 height 20
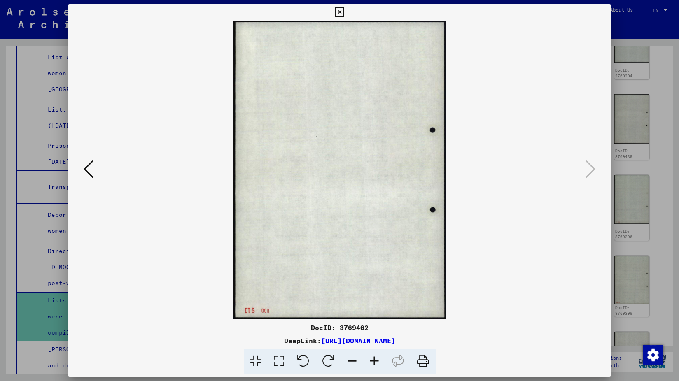
click at [341, 7] on icon at bounding box center [339, 12] width 9 height 10
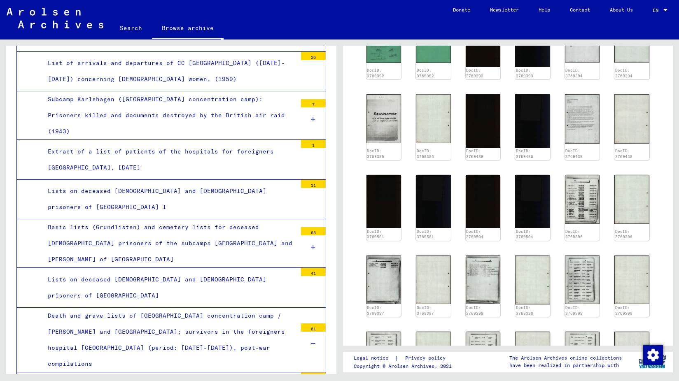
scroll to position [1790, 0]
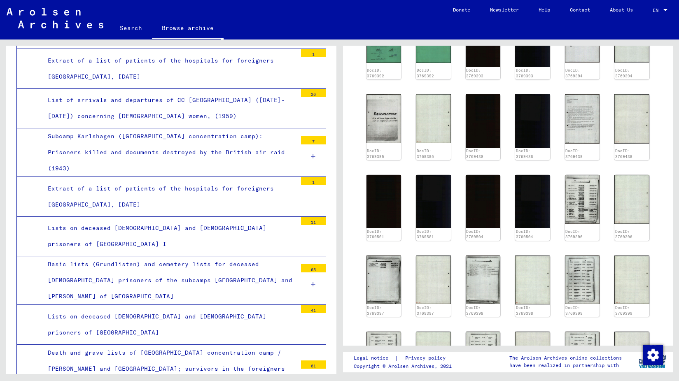
click at [128, 29] on link "Search" at bounding box center [131, 28] width 42 height 20
click at [130, 26] on link "Search" at bounding box center [131, 28] width 42 height 21
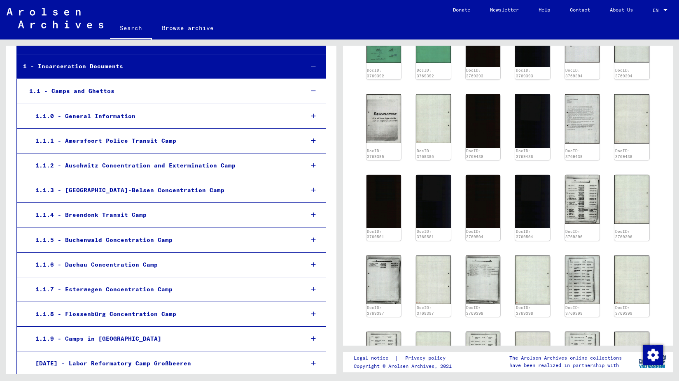
scroll to position [0, 0]
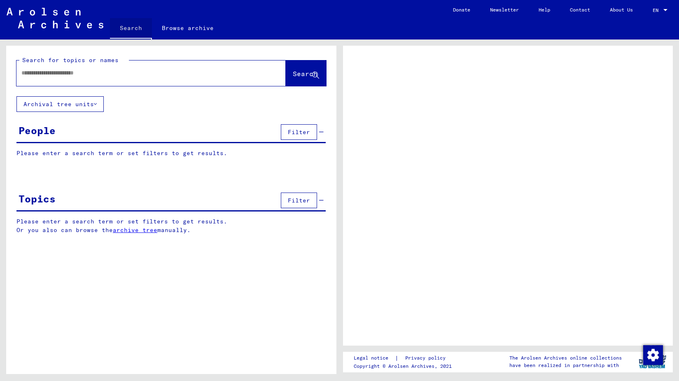
click at [131, 27] on link "Search" at bounding box center [131, 28] width 42 height 21
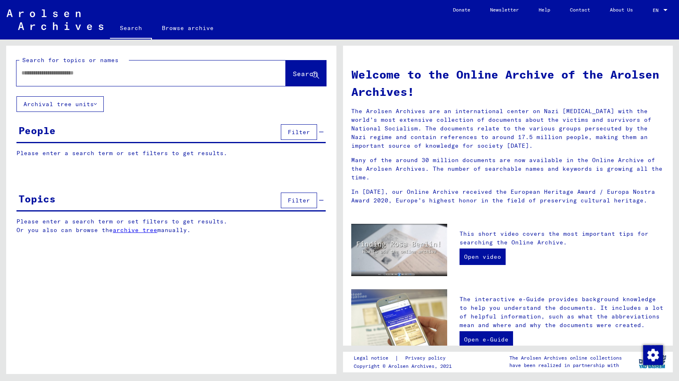
click at [81, 79] on div at bounding box center [138, 73] width 245 height 19
click at [69, 74] on input "text" at bounding box center [141, 73] width 240 height 9
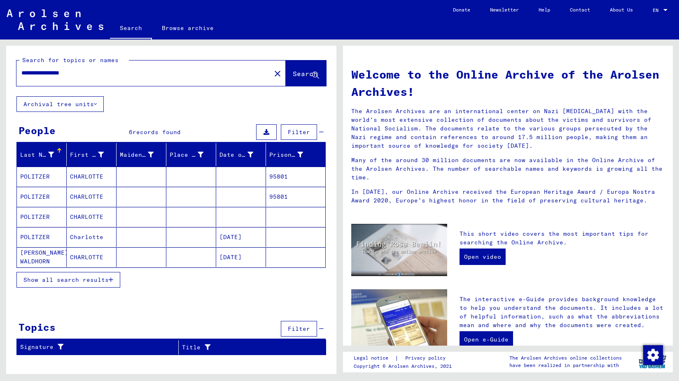
click at [284, 176] on mat-cell "95801" at bounding box center [295, 177] width 59 height 20
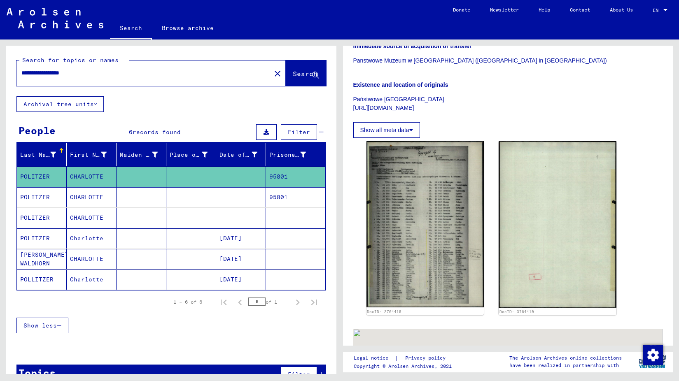
scroll to position [237, 0]
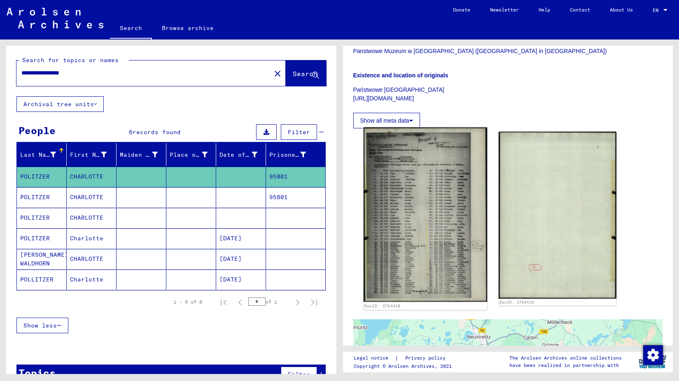
click at [404, 204] on img at bounding box center [425, 215] width 124 height 175
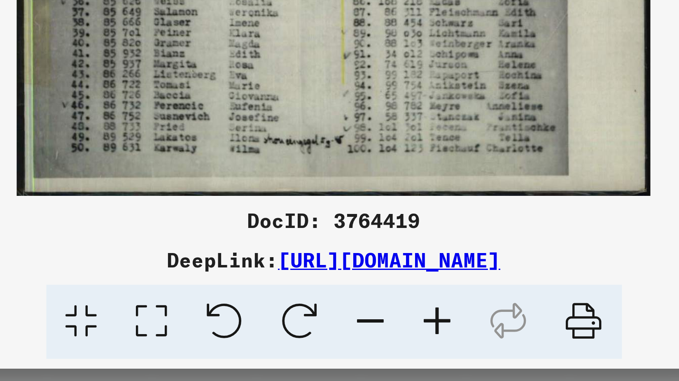
scroll to position [0, 0]
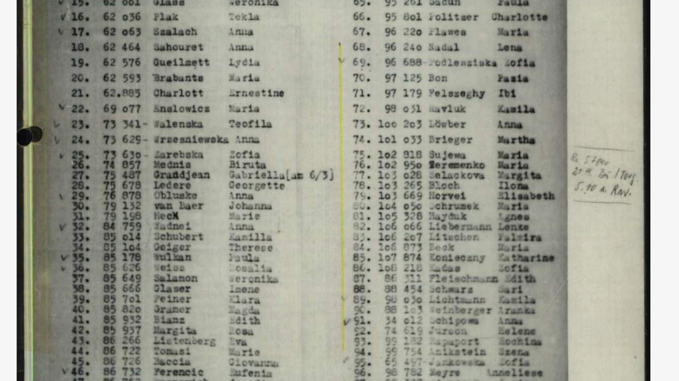
click at [339, 238] on img at bounding box center [339, 170] width 487 height 299
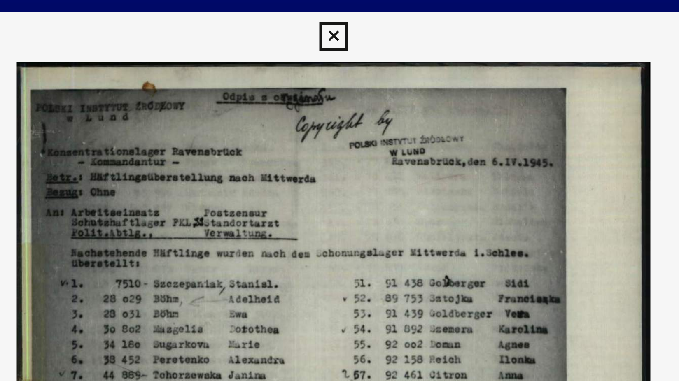
click at [341, 13] on icon at bounding box center [339, 12] width 9 height 10
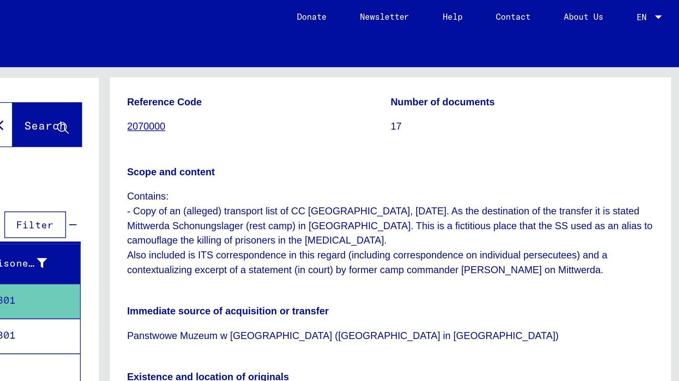
scroll to position [90, 0]
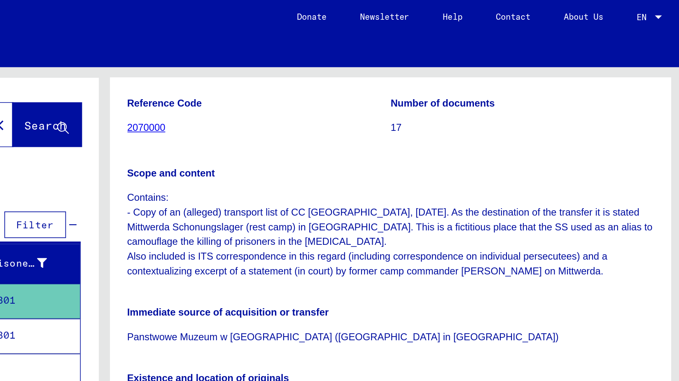
click at [463, 183] on b "Immediate source of acquisition or transfer" at bounding box center [412, 183] width 119 height 7
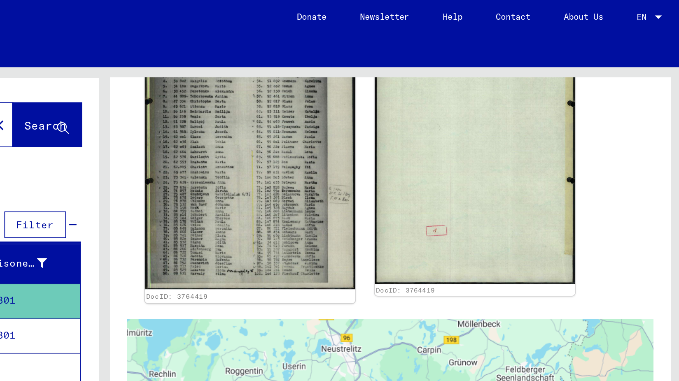
scroll to position [411, 0]
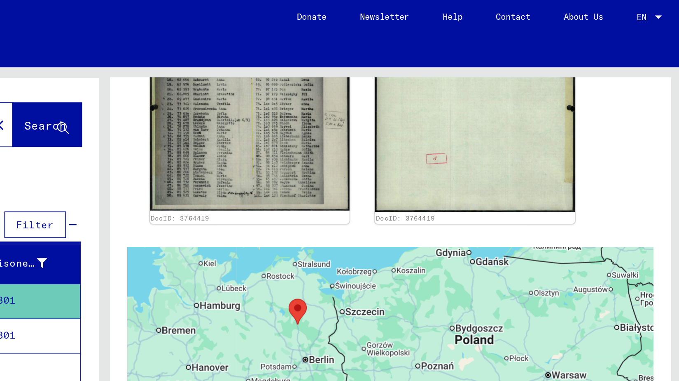
click at [454, 195] on div at bounding box center [508, 248] width 310 height 206
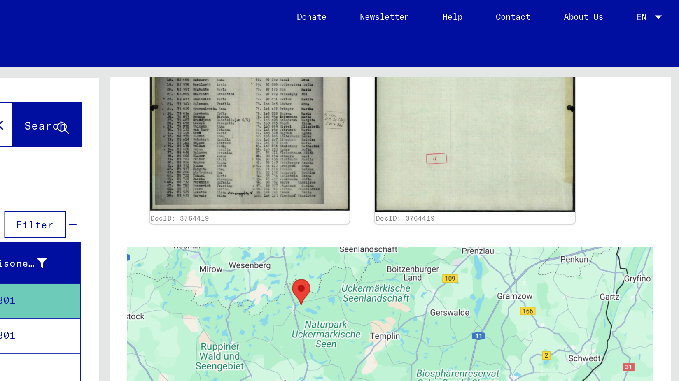
drag, startPoint x: 456, startPoint y: 173, endPoint x: 461, endPoint y: 200, distance: 28.1
click at [461, 200] on div at bounding box center [508, 248] width 310 height 206
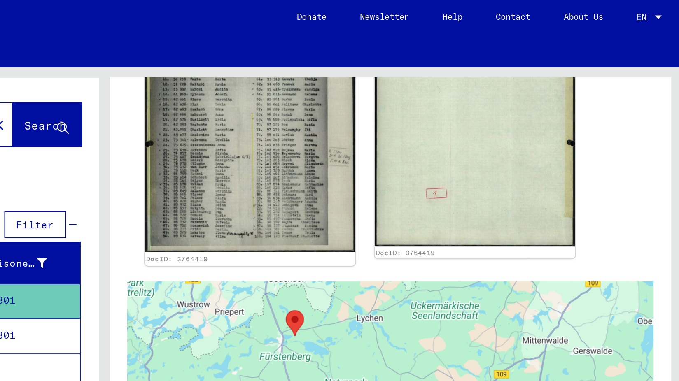
scroll to position [372, 0]
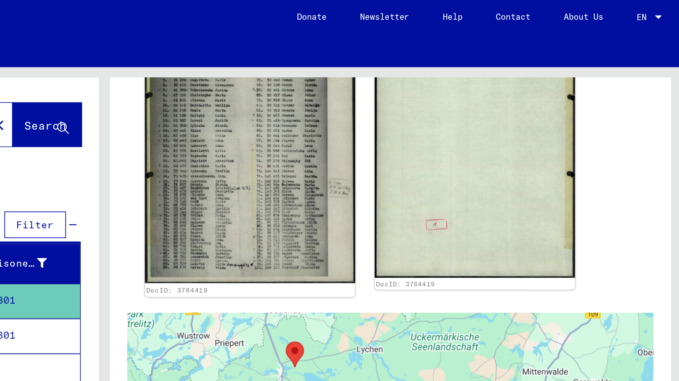
click at [422, 108] on img at bounding box center [425, 79] width 124 height 175
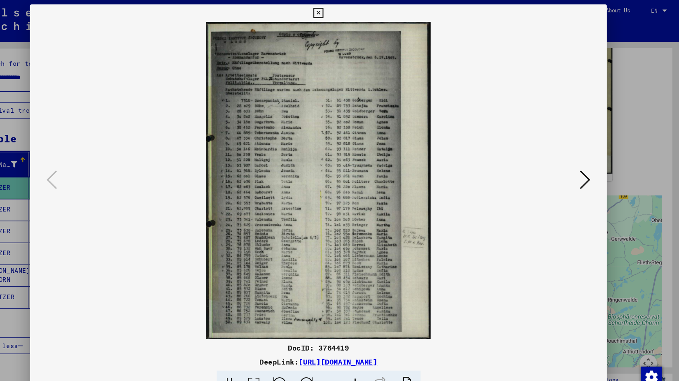
scroll to position [0, 0]
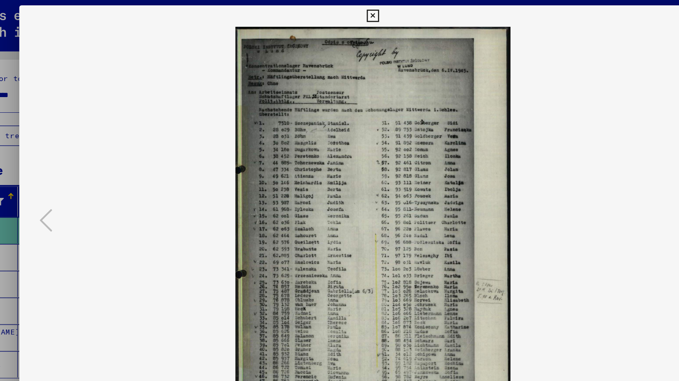
click at [338, 10] on icon at bounding box center [339, 12] width 9 height 10
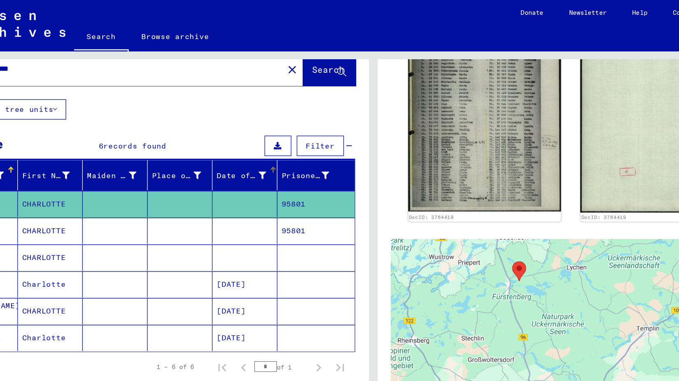
scroll to position [20, 0]
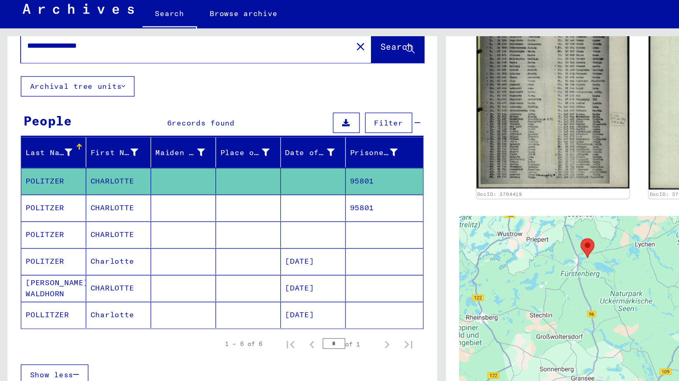
click at [281, 178] on mat-cell "95801" at bounding box center [295, 177] width 59 height 20
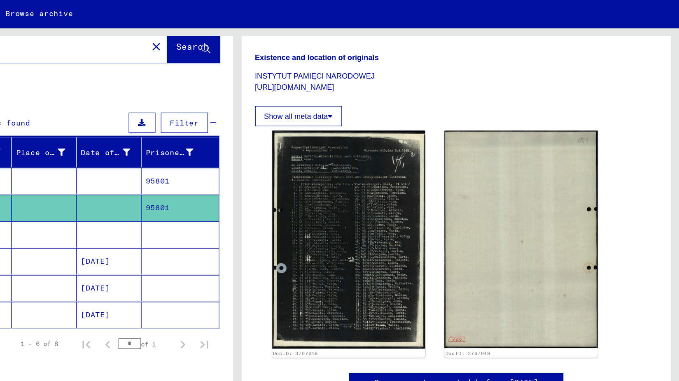
scroll to position [133, 0]
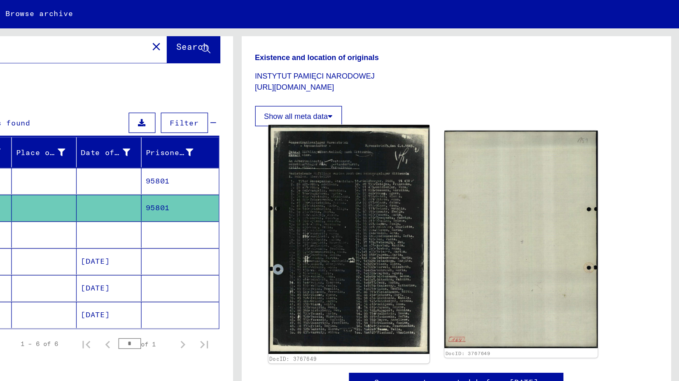
click at [402, 141] on img at bounding box center [425, 202] width 124 height 176
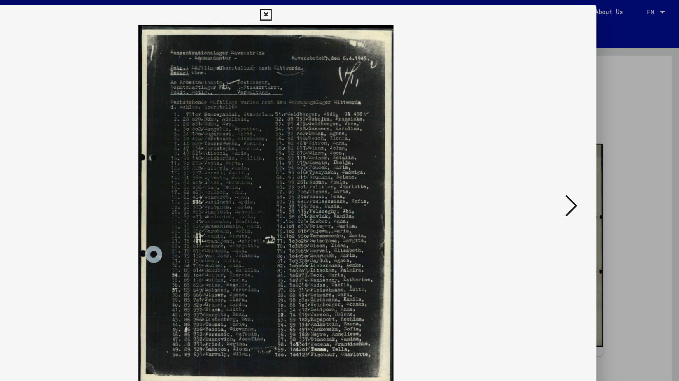
scroll to position [0, 0]
click at [340, 9] on icon at bounding box center [339, 12] width 9 height 10
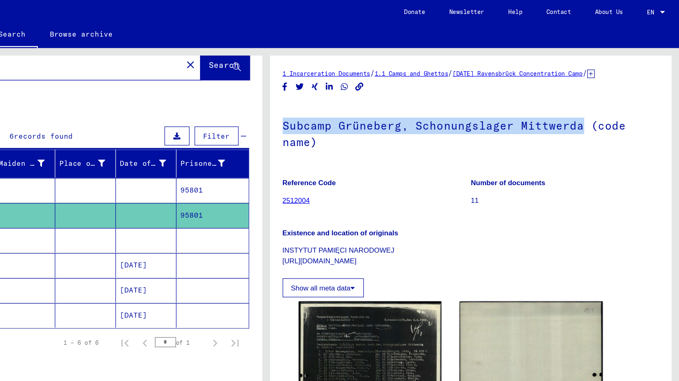
drag, startPoint x: 592, startPoint y: 105, endPoint x: 351, endPoint y: 105, distance: 240.5
click at [351, 105] on yv-its-full-details "1 Incarceration Documents / 1.1 Camps and Ghettos / [DATE] Ravensbrück Concentr…" at bounding box center [508, 260] width 330 height 409
copy h1 "Subcamp Grüneberg, Schonungslager Mittwerda"
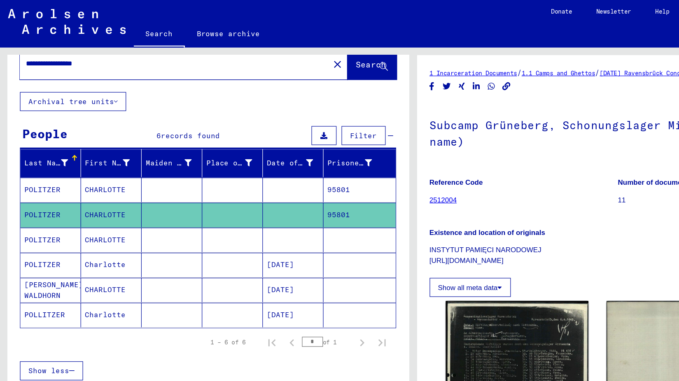
click at [92, 198] on mat-cell "CHARLOTTE" at bounding box center [92, 198] width 50 height 20
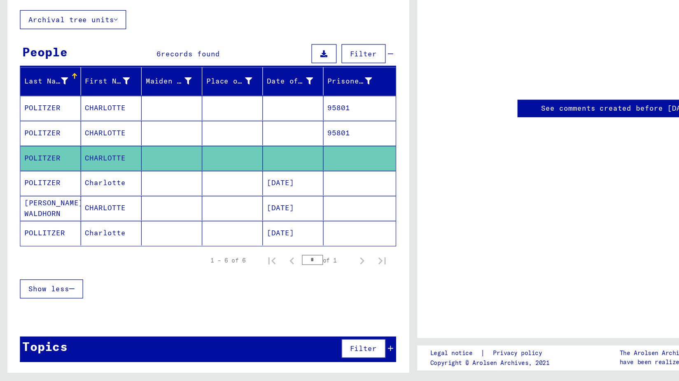
click at [93, 262] on mat-cell "Charlotte" at bounding box center [92, 260] width 50 height 20
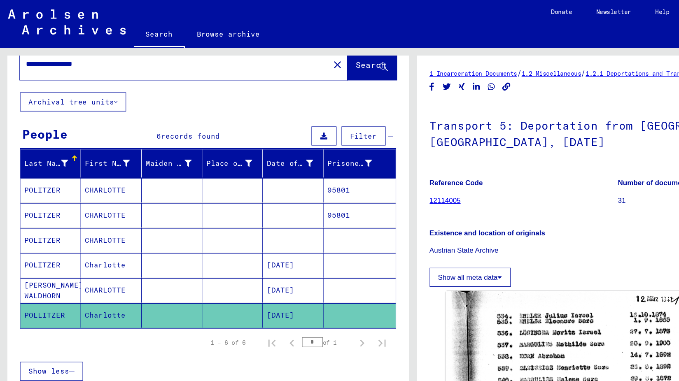
click at [283, 157] on mat-cell "95801" at bounding box center [295, 157] width 59 height 20
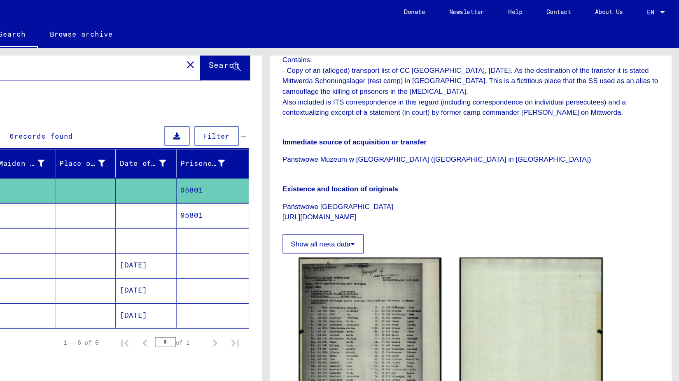
scroll to position [232, 0]
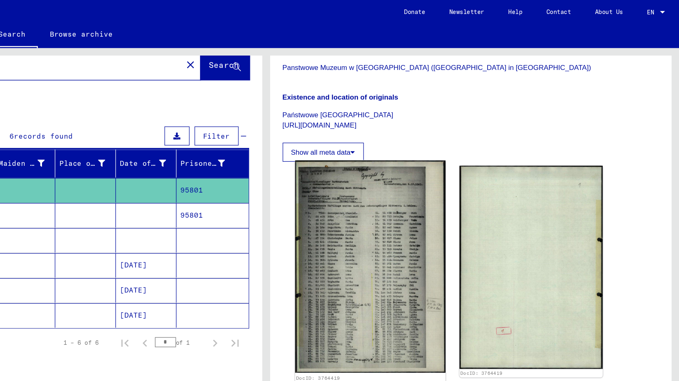
click at [413, 217] on img at bounding box center [425, 219] width 124 height 175
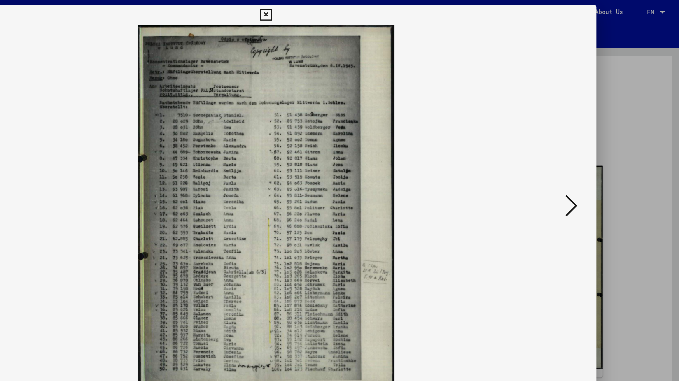
scroll to position [0, 0]
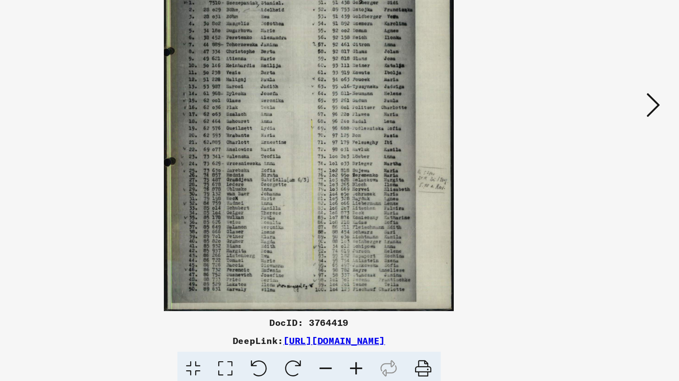
click at [591, 174] on icon at bounding box center [591, 169] width 10 height 20
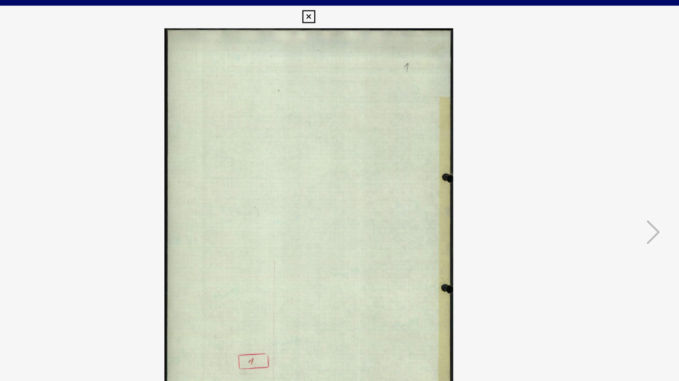
click at [338, 9] on icon at bounding box center [339, 12] width 9 height 10
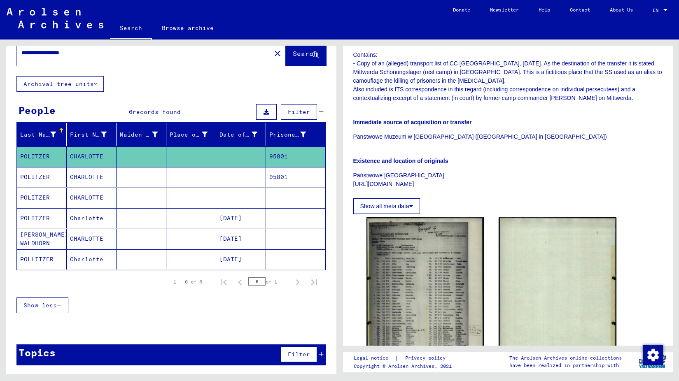
scroll to position [48, 0]
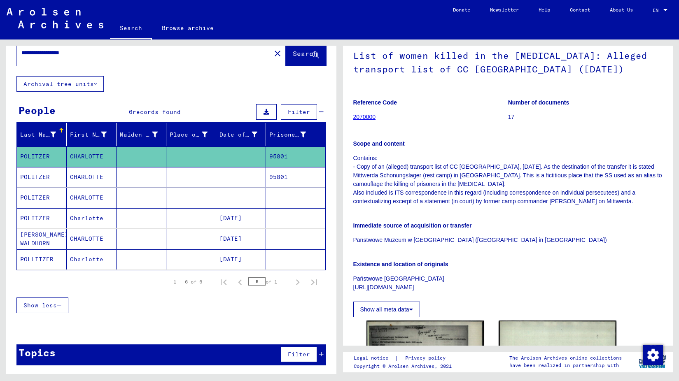
click at [391, 306] on button "Show all meta data" at bounding box center [386, 310] width 67 height 16
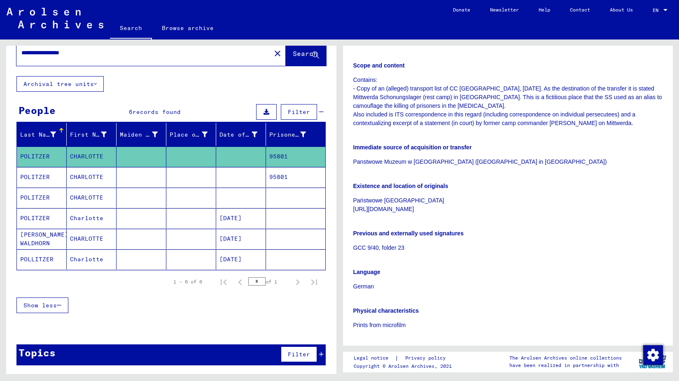
scroll to position [122, 0]
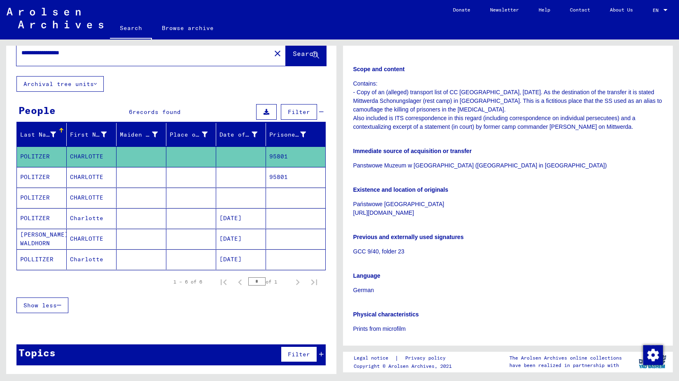
drag, startPoint x: 414, startPoint y: 212, endPoint x: 348, endPoint y: 207, distance: 66.9
click at [399, 206] on p "Państwowe [GEOGRAPHIC_DATA] [URL][DOMAIN_NAME]" at bounding box center [508, 208] width 310 height 17
drag, startPoint x: 417, startPoint y: 211, endPoint x: 351, endPoint y: 212, distance: 66.7
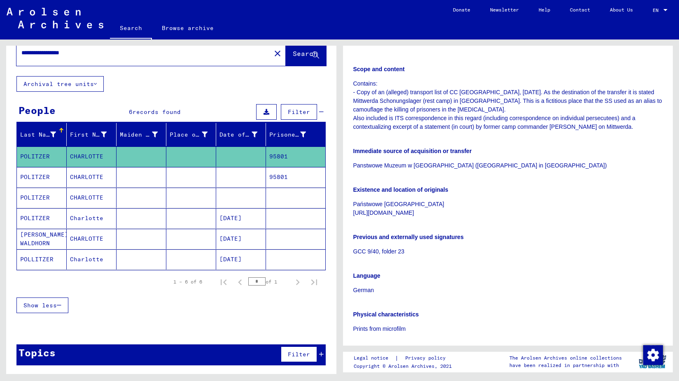
copy p "[URL][DOMAIN_NAME]"
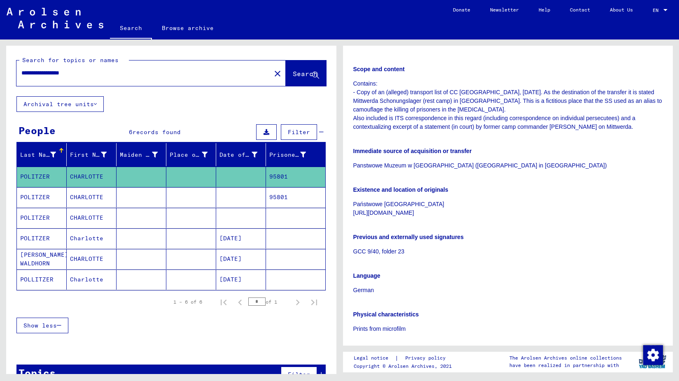
drag, startPoint x: 93, startPoint y: 77, endPoint x: 9, endPoint y: 61, distance: 86.0
click at [9, 61] on div "**********" at bounding box center [171, 71] width 330 height 51
type input "*"
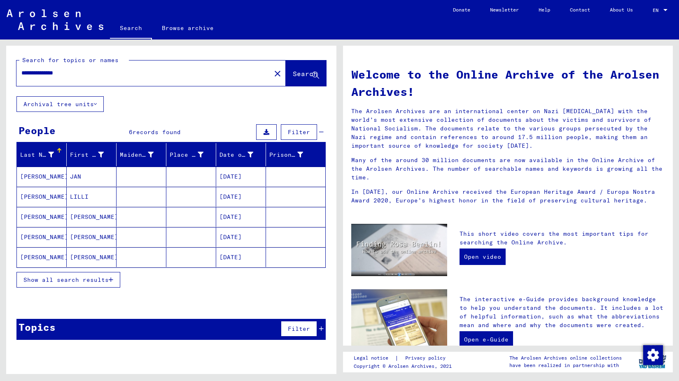
click at [35, 259] on mat-cell "[PERSON_NAME]" at bounding box center [42, 258] width 50 height 20
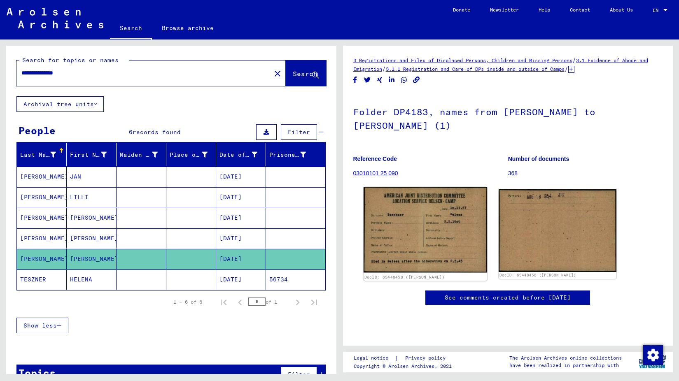
click at [427, 220] on img at bounding box center [425, 230] width 124 height 86
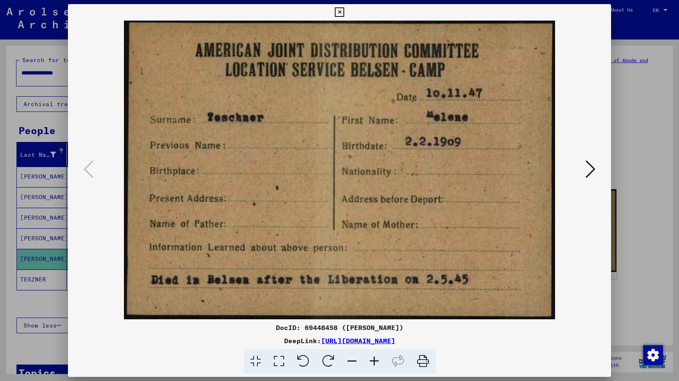
click at [349, 91] on img at bounding box center [339, 170] width 487 height 299
click at [339, 12] on icon at bounding box center [339, 12] width 9 height 10
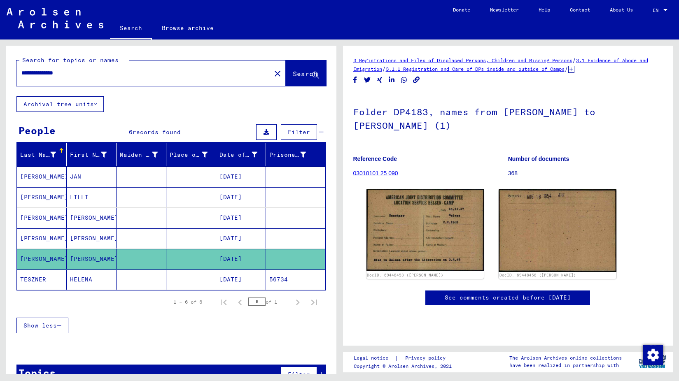
click at [73, 280] on mat-cell "HELENA" at bounding box center [92, 280] width 50 height 20
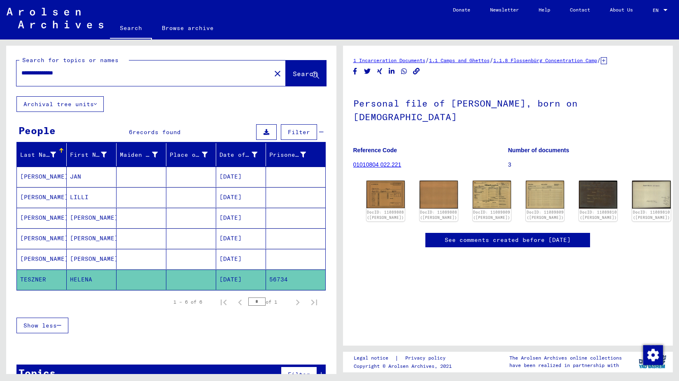
click at [172, 261] on mat-cell at bounding box center [191, 259] width 50 height 20
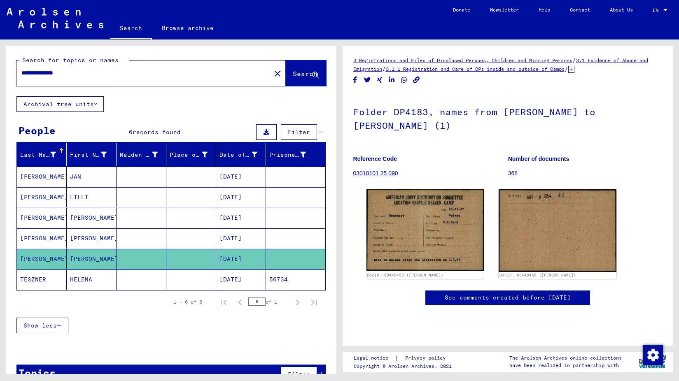
drag, startPoint x: 84, startPoint y: 69, endPoint x: 28, endPoint y: 65, distance: 55.3
click at [28, 65] on div "**********" at bounding box center [141, 73] width 250 height 19
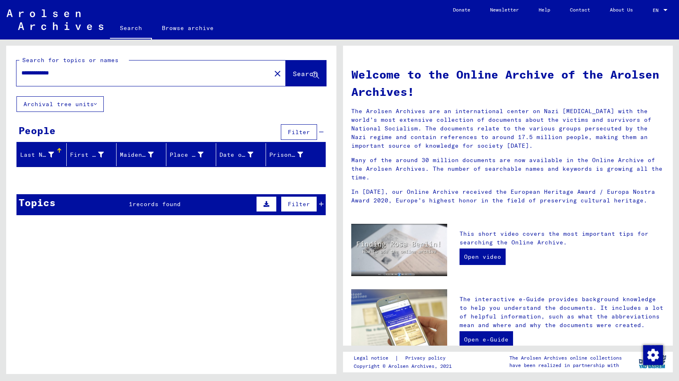
drag, startPoint x: 79, startPoint y: 75, endPoint x: 39, endPoint y: 75, distance: 40.0
click at [40, 75] on input "**********" at bounding box center [141, 73] width 240 height 9
type input "*"
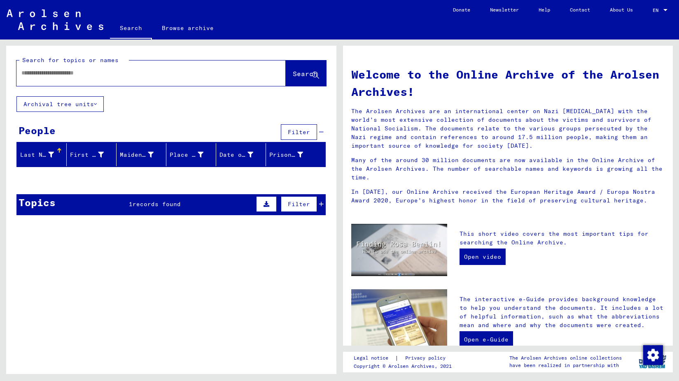
type input "*"
click at [115, 74] on input "text" at bounding box center [141, 73] width 240 height 9
click at [72, 73] on input "text" at bounding box center [141, 73] width 240 height 9
type input "*"
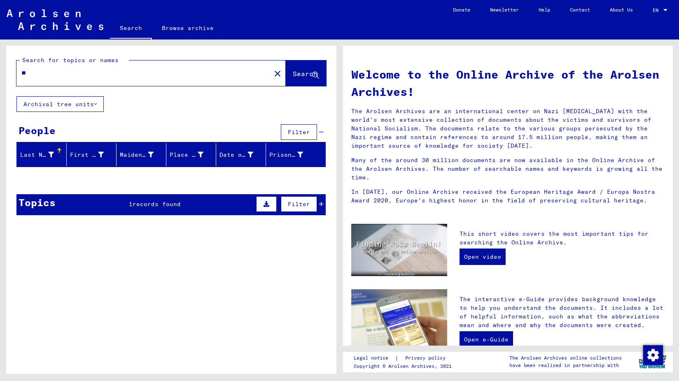
type input "*"
type input "**********"
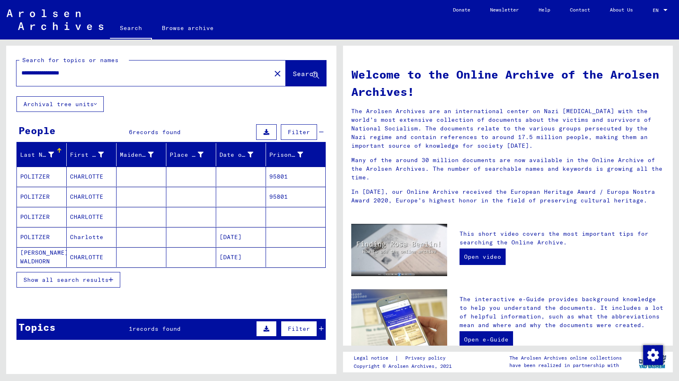
drag, startPoint x: 289, startPoint y: 175, endPoint x: 272, endPoint y: 177, distance: 17.4
click at [272, 177] on mat-cell "95801" at bounding box center [295, 177] width 59 height 20
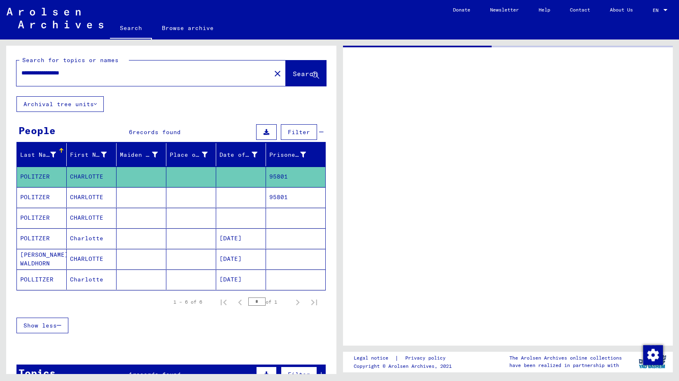
click at [278, 178] on mat-cell "95801" at bounding box center [295, 177] width 59 height 20
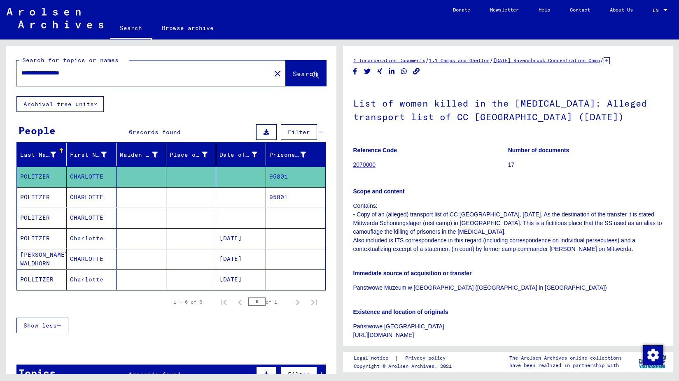
scroll to position [22, 0]
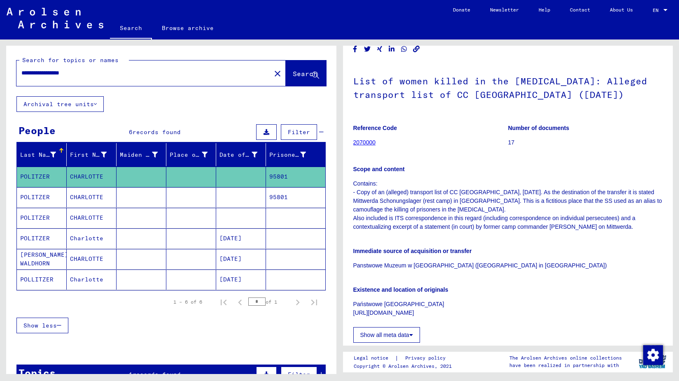
click at [277, 176] on mat-cell "95801" at bounding box center [295, 177] width 59 height 20
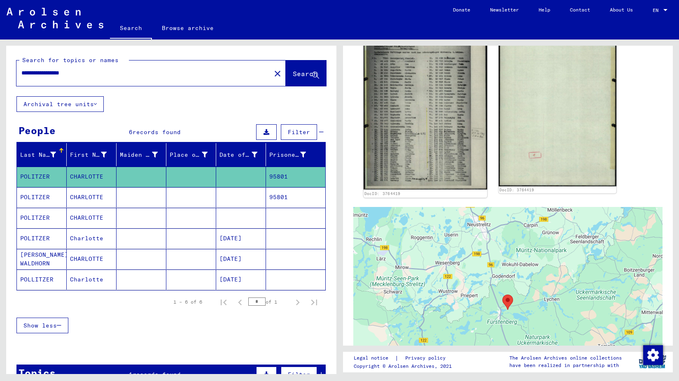
scroll to position [354, 0]
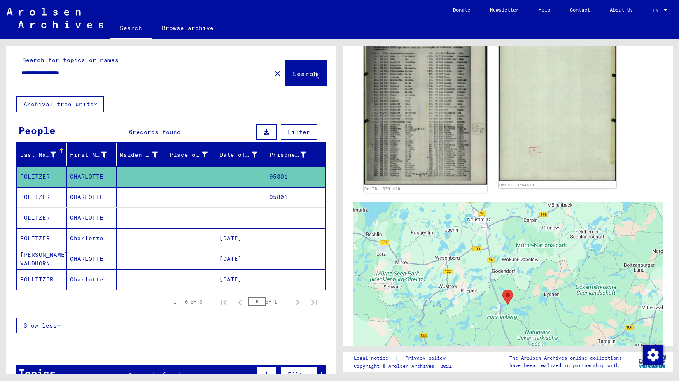
click at [410, 114] on img at bounding box center [425, 97] width 124 height 175
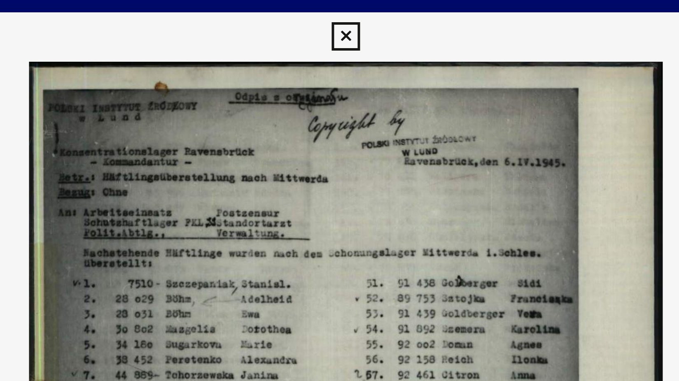
click at [340, 12] on icon at bounding box center [339, 12] width 9 height 10
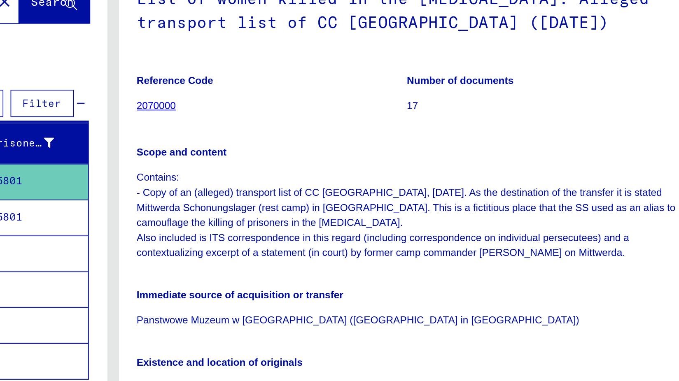
scroll to position [8, 0]
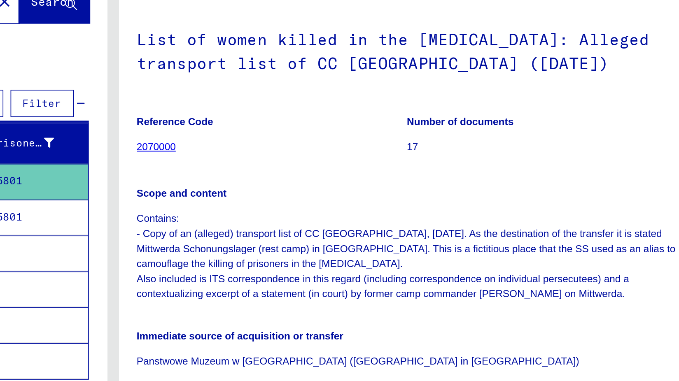
click at [511, 155] on p "17" at bounding box center [585, 157] width 154 height 9
click at [365, 157] on link "2070000" at bounding box center [364, 157] width 23 height 7
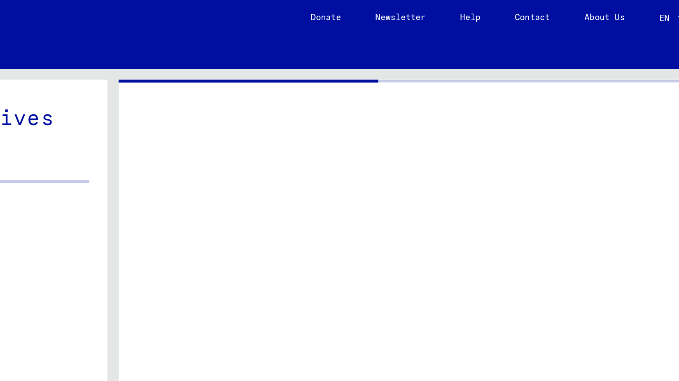
click at [365, 84] on div at bounding box center [508, 196] width 330 height 300
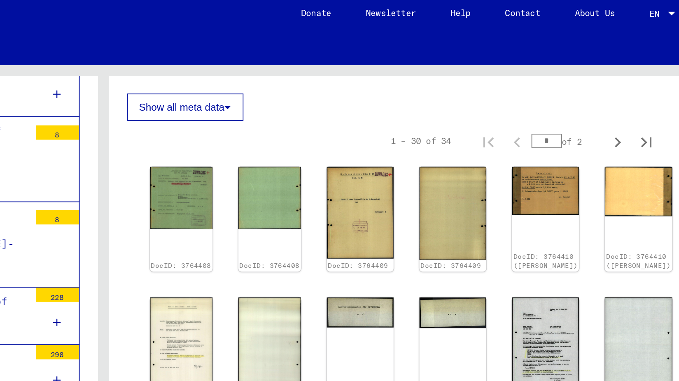
scroll to position [307, 0]
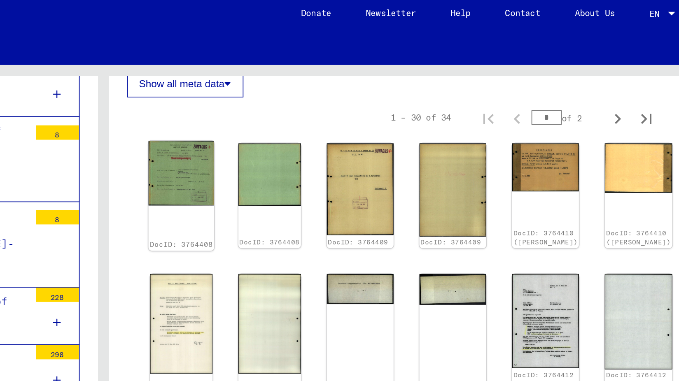
click at [379, 100] on img at bounding box center [384, 101] width 38 height 37
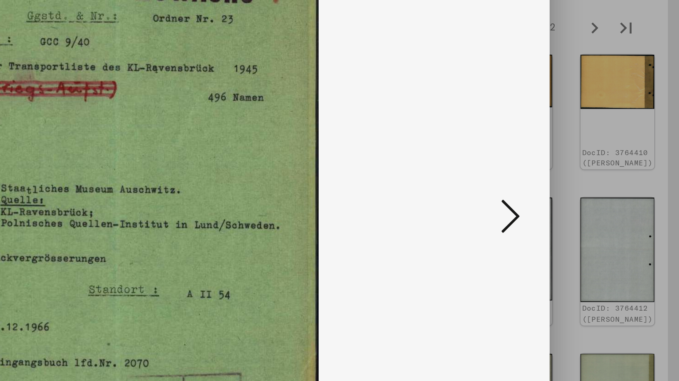
click at [591, 171] on icon at bounding box center [591, 169] width 10 height 20
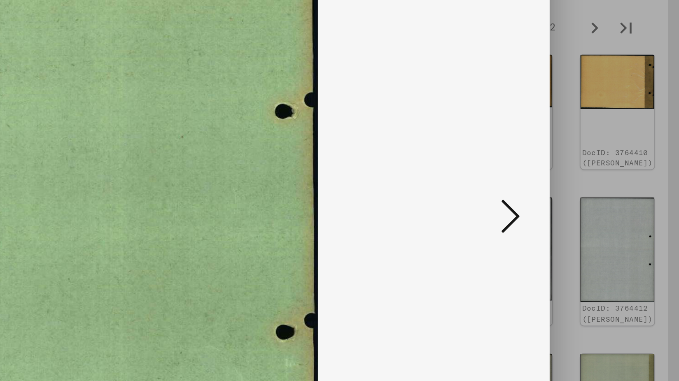
click at [593, 171] on icon at bounding box center [591, 169] width 10 height 20
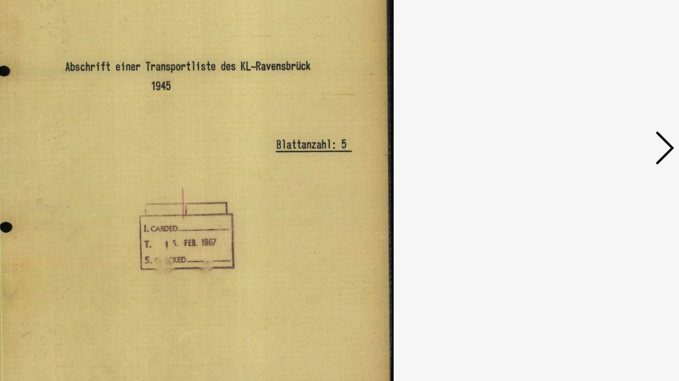
click at [587, 165] on icon at bounding box center [591, 169] width 10 height 20
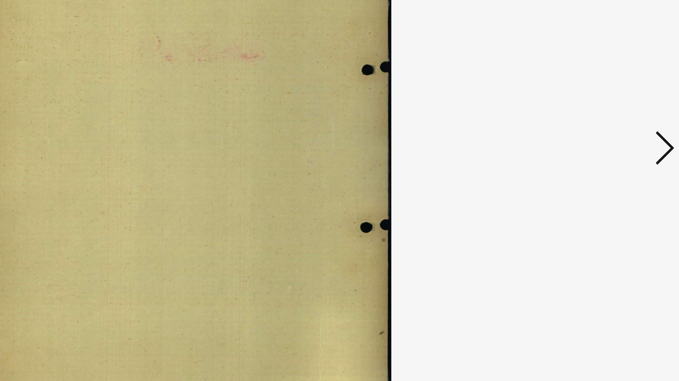
click at [589, 171] on icon at bounding box center [591, 169] width 10 height 20
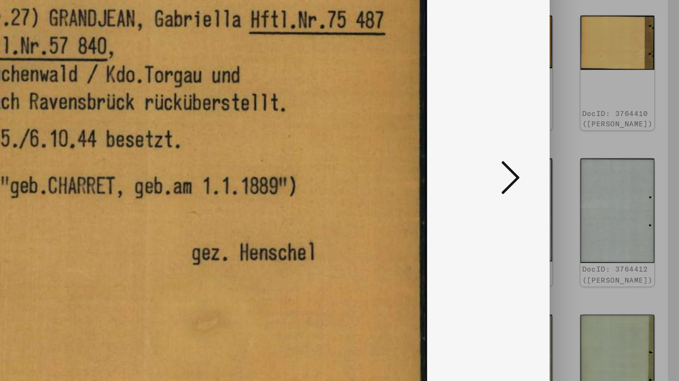
click at [590, 171] on icon at bounding box center [591, 169] width 10 height 20
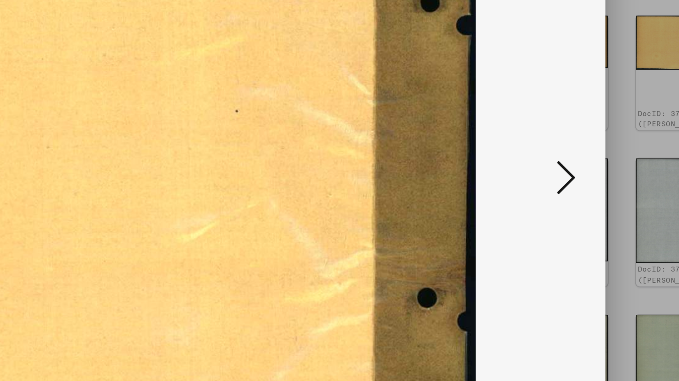
click at [589, 173] on icon at bounding box center [591, 169] width 10 height 20
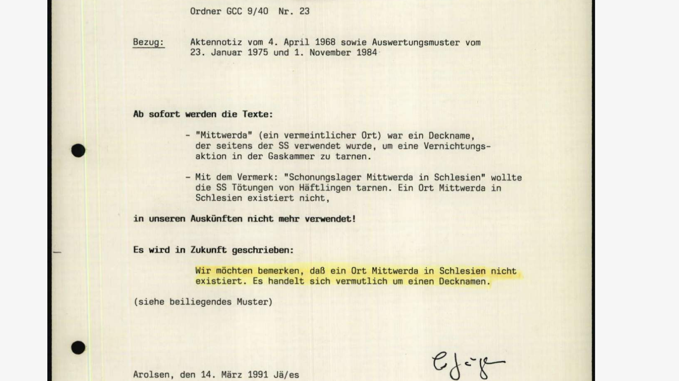
click at [399, 145] on img at bounding box center [339, 170] width 487 height 299
drag, startPoint x: 383, startPoint y: 161, endPoint x: 350, endPoint y: 142, distance: 38.4
click at [350, 142] on img at bounding box center [339, 170] width 487 height 299
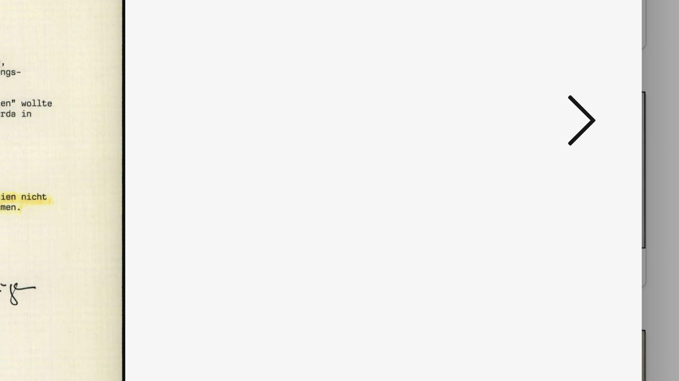
click at [593, 171] on icon at bounding box center [591, 169] width 10 height 20
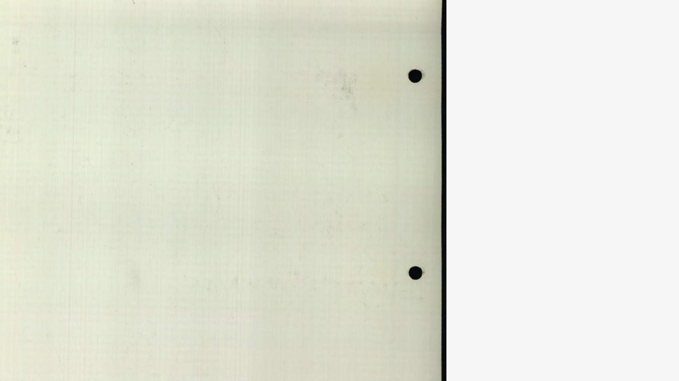
drag, startPoint x: 425, startPoint y: 149, endPoint x: 425, endPoint y: 158, distance: 9.1
click at [425, 155] on img at bounding box center [339, 170] width 487 height 299
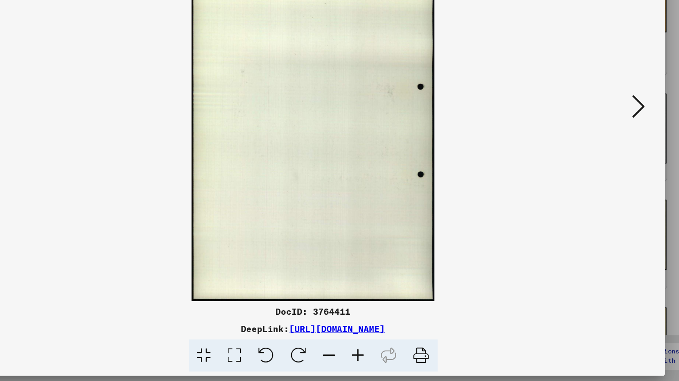
scroll to position [0, 0]
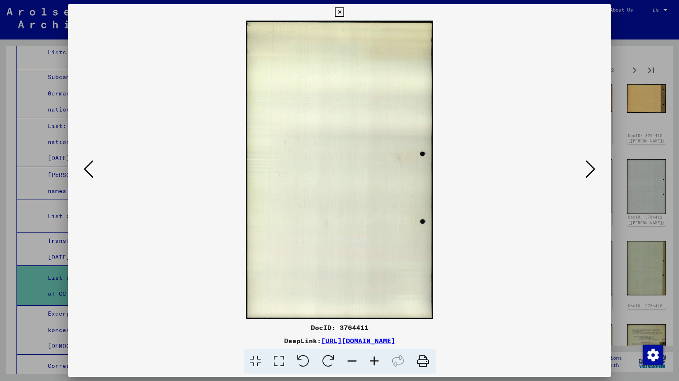
click at [591, 166] on icon at bounding box center [591, 169] width 10 height 20
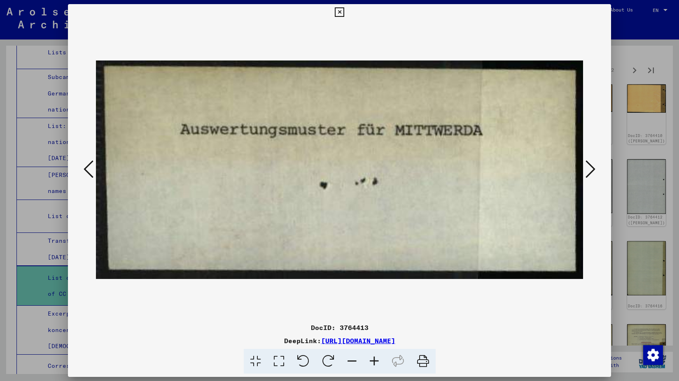
click at [591, 172] on icon at bounding box center [591, 169] width 10 height 20
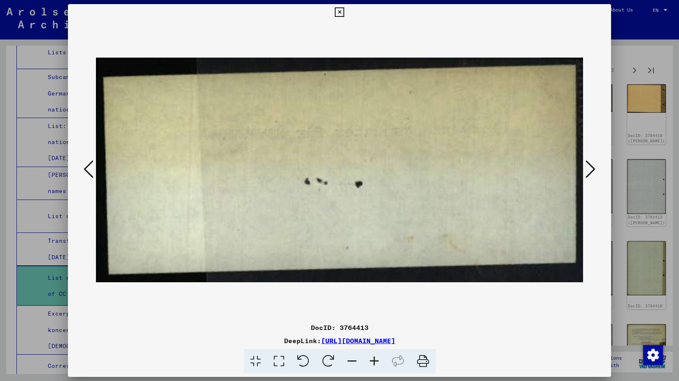
click at [591, 172] on icon at bounding box center [591, 169] width 10 height 20
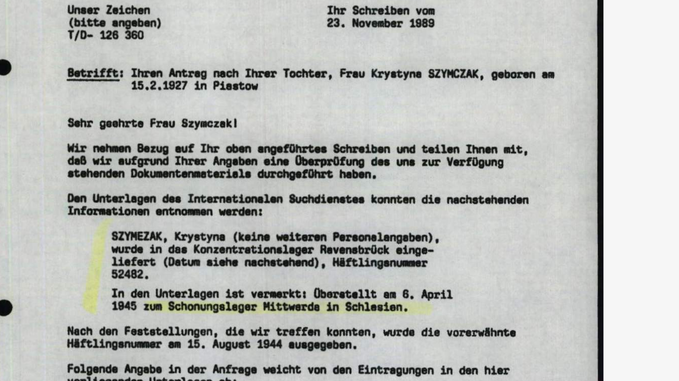
click at [330, 167] on img at bounding box center [339, 170] width 487 height 299
click at [403, 141] on img at bounding box center [339, 170] width 487 height 299
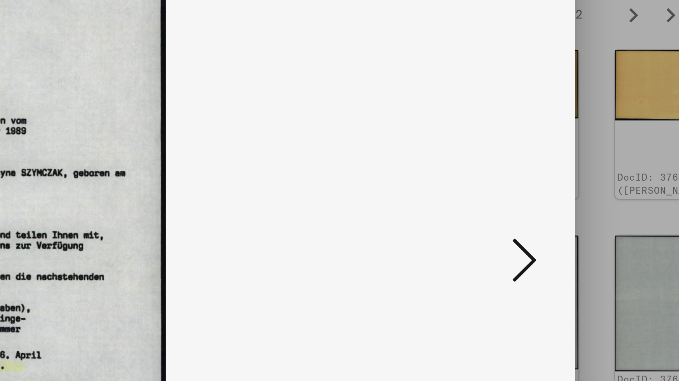
click at [591, 166] on icon at bounding box center [591, 169] width 10 height 20
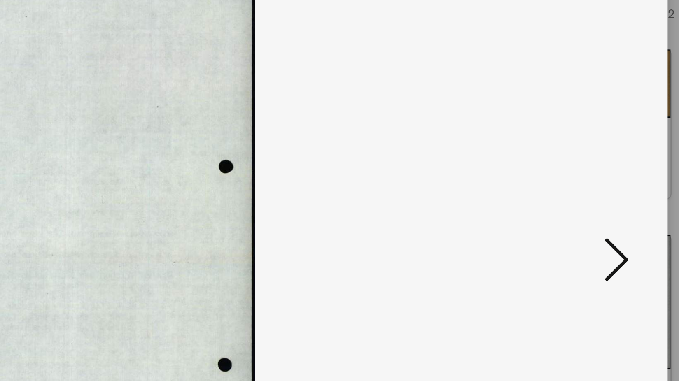
click at [591, 175] on icon at bounding box center [591, 169] width 10 height 20
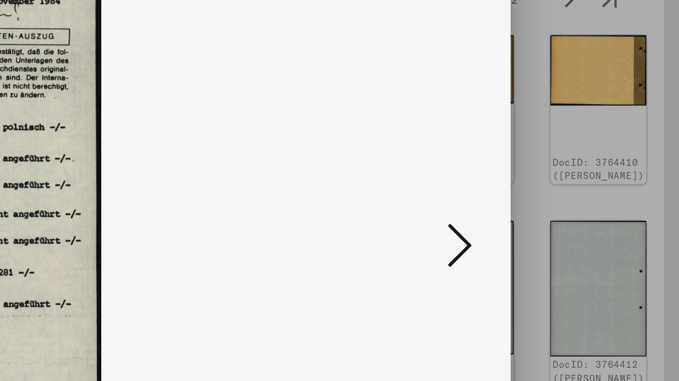
click at [590, 168] on icon at bounding box center [591, 169] width 10 height 20
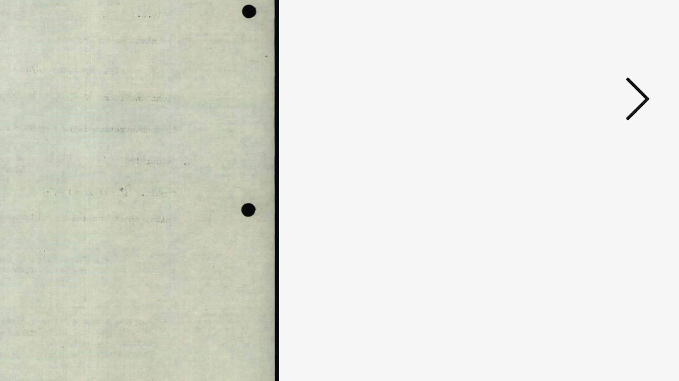
click at [591, 171] on icon at bounding box center [591, 169] width 10 height 20
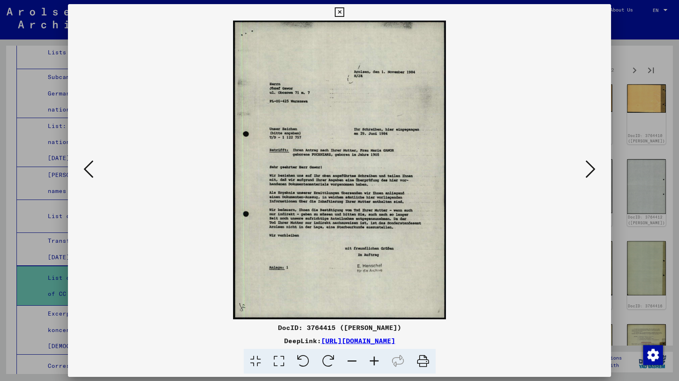
click at [590, 171] on icon at bounding box center [591, 169] width 10 height 20
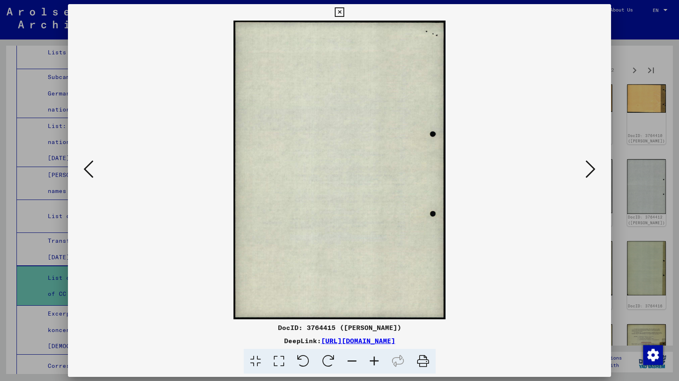
click at [590, 171] on icon at bounding box center [591, 169] width 10 height 20
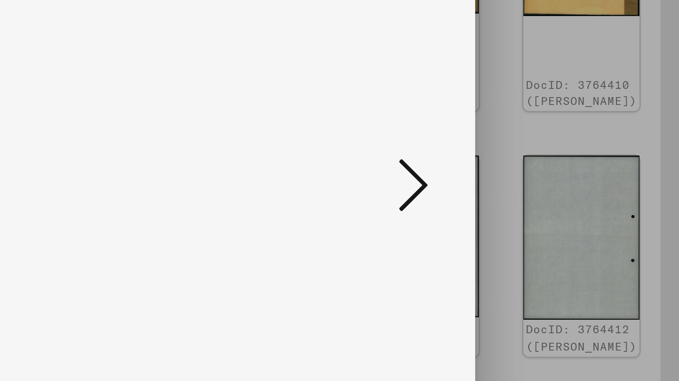
click at [589, 171] on icon at bounding box center [591, 169] width 10 height 20
click at [590, 171] on icon at bounding box center [591, 169] width 10 height 20
click at [593, 171] on icon at bounding box center [591, 169] width 10 height 20
click at [601, 175] on div at bounding box center [339, 170] width 543 height 299
click at [658, 178] on div at bounding box center [339, 190] width 679 height 381
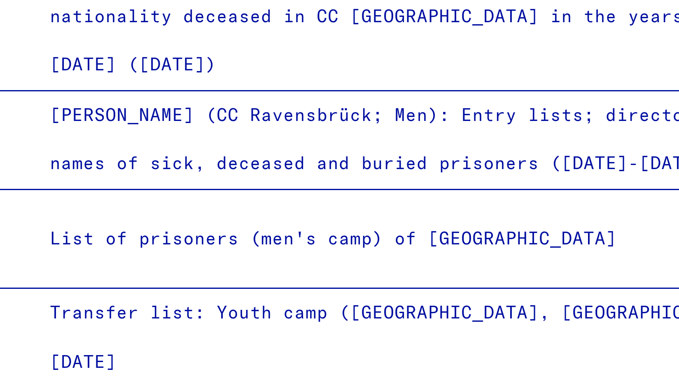
scroll to position [2195, 0]
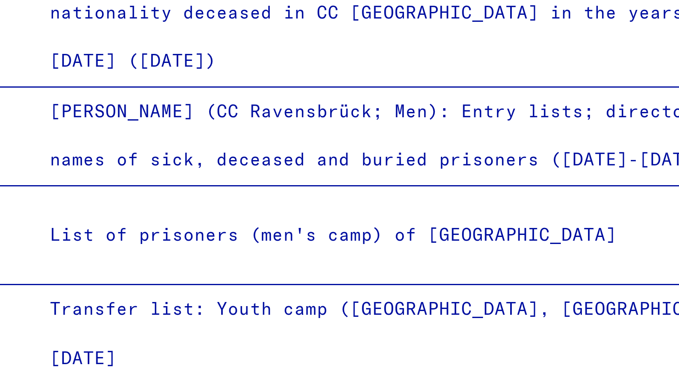
click at [105, 239] on div "List of women killed in the [MEDICAL_DATA]: Alleged transport list of CC [GEOGR…" at bounding box center [169, 255] width 255 height 32
click at [123, 239] on div "List of women killed in the [MEDICAL_DATA]: Alleged transport list of CC [GEOGR…" at bounding box center [169, 255] width 255 height 32
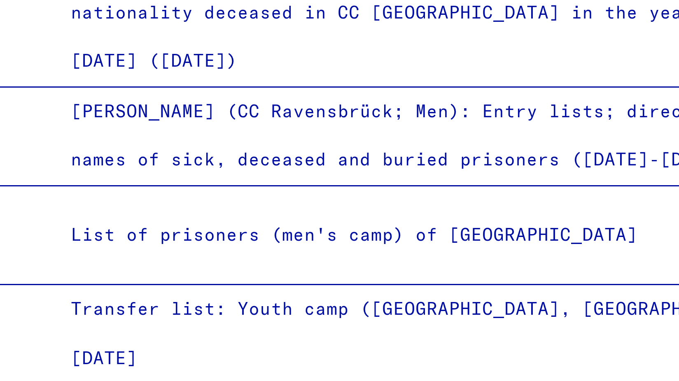
click at [103, 239] on div "List of women killed in the [MEDICAL_DATA]: Alleged transport list of CC [GEOGR…" at bounding box center [169, 255] width 255 height 32
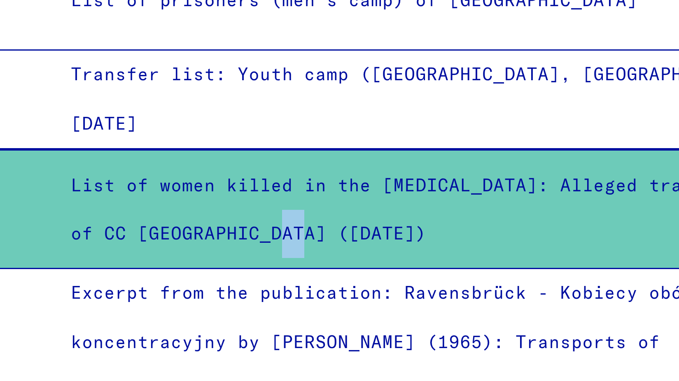
scroll to position [2274, 0]
